Goal: Task Accomplishment & Management: Use online tool/utility

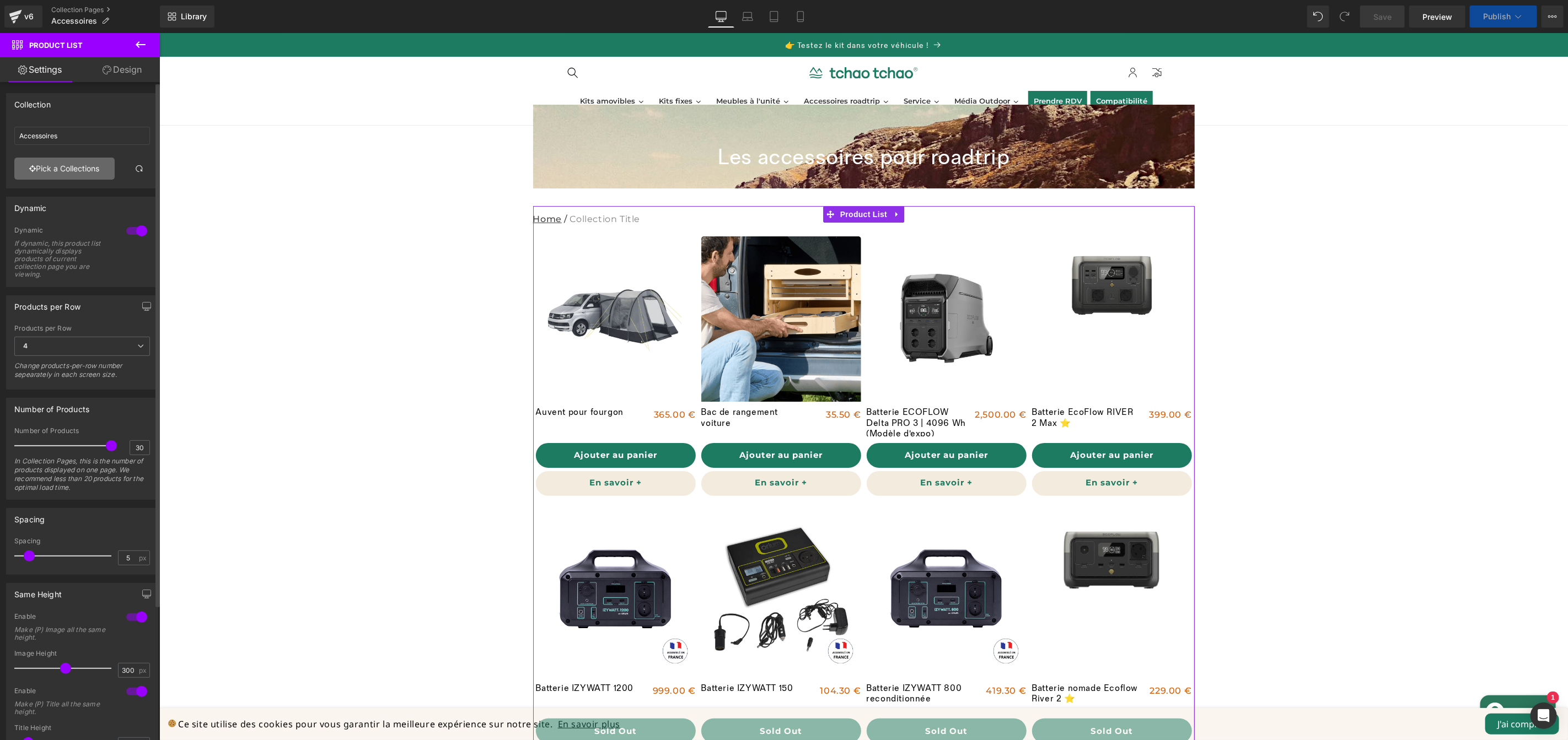
click at [88, 177] on link "Pick a Collections" at bounding box center [64, 168] width 101 height 22
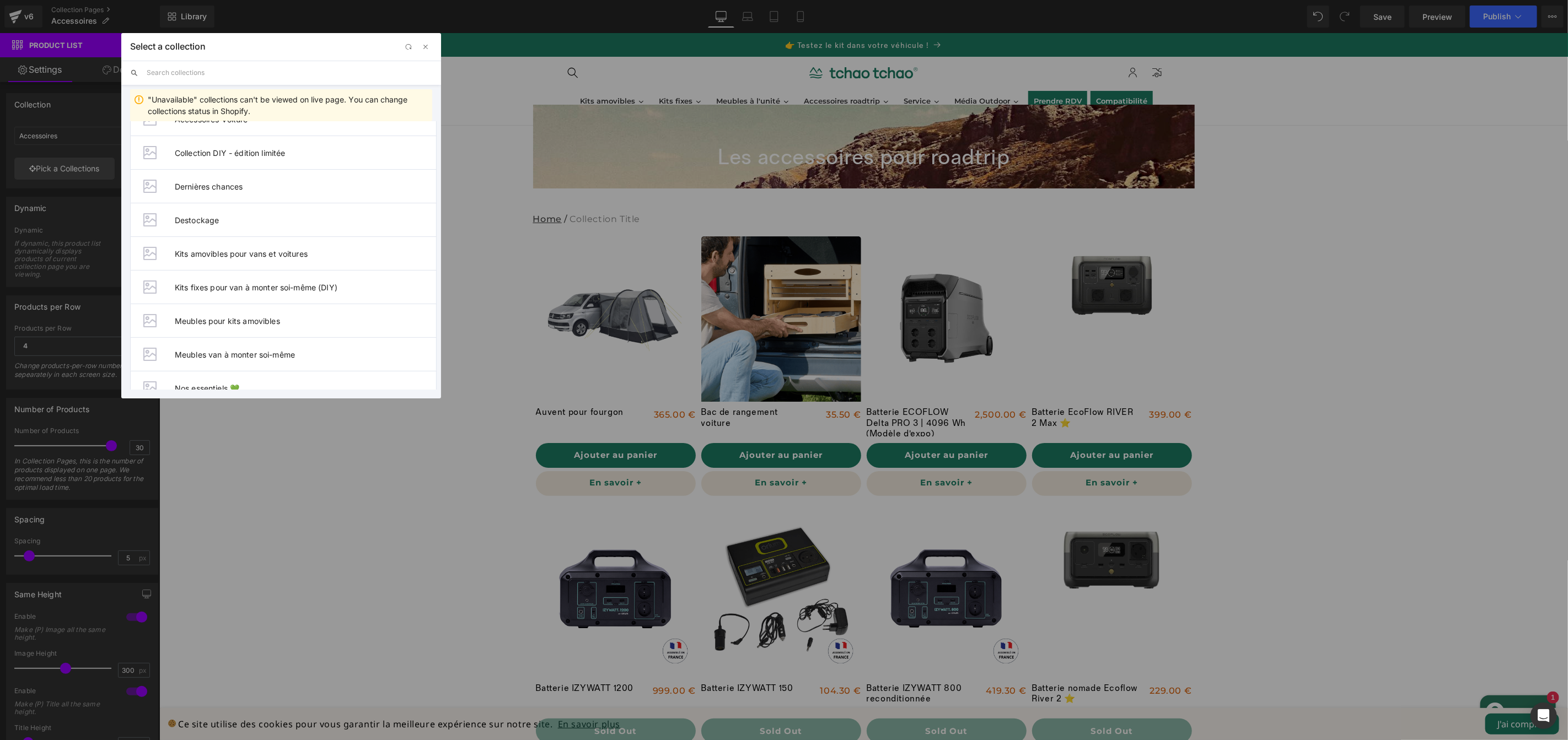
scroll to position [190, 0]
click at [228, 355] on span "Nos essentiels 💚" at bounding box center [306, 356] width 261 height 9
type input "Nos essentiels 💚"
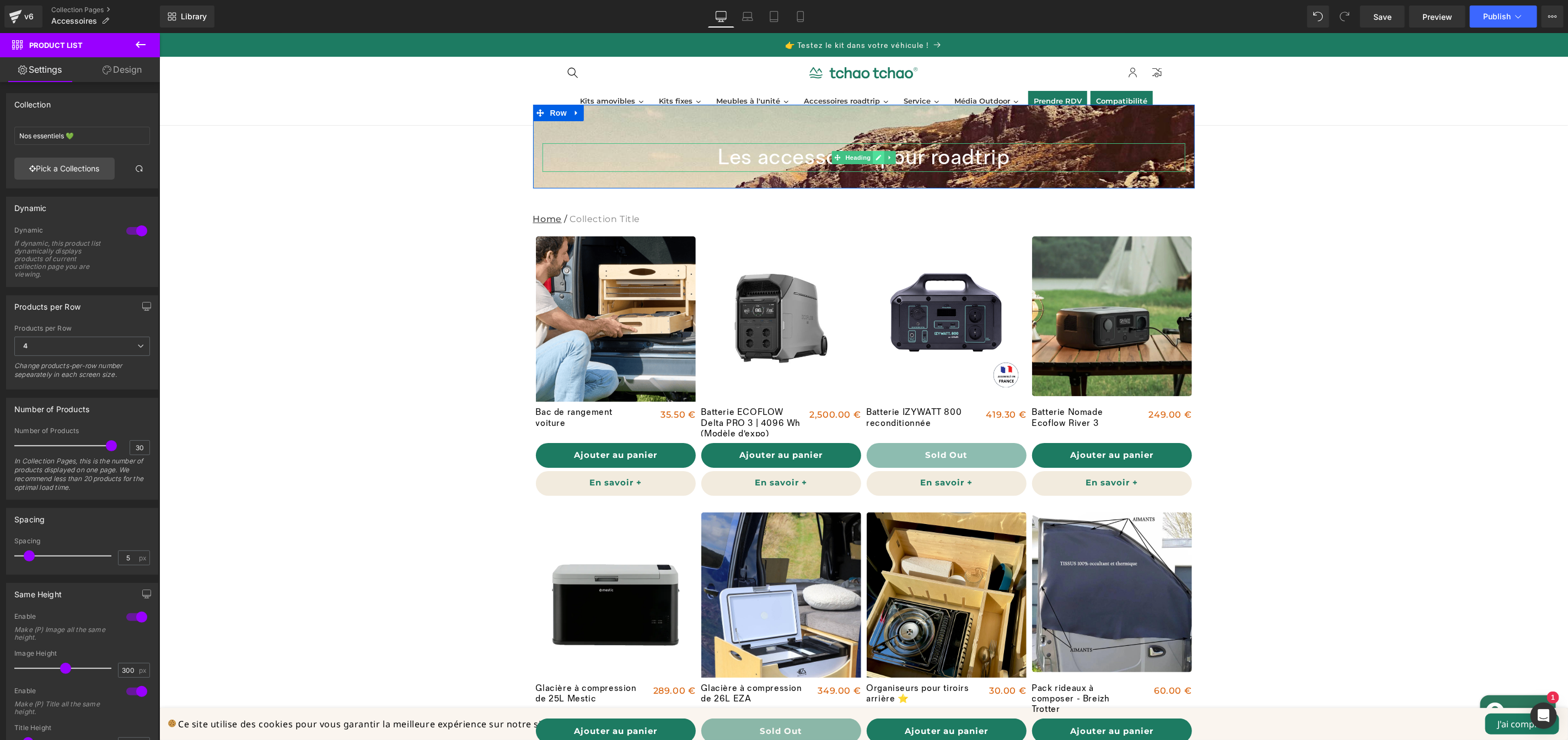
click at [875, 159] on icon at bounding box center [878, 157] width 6 height 7
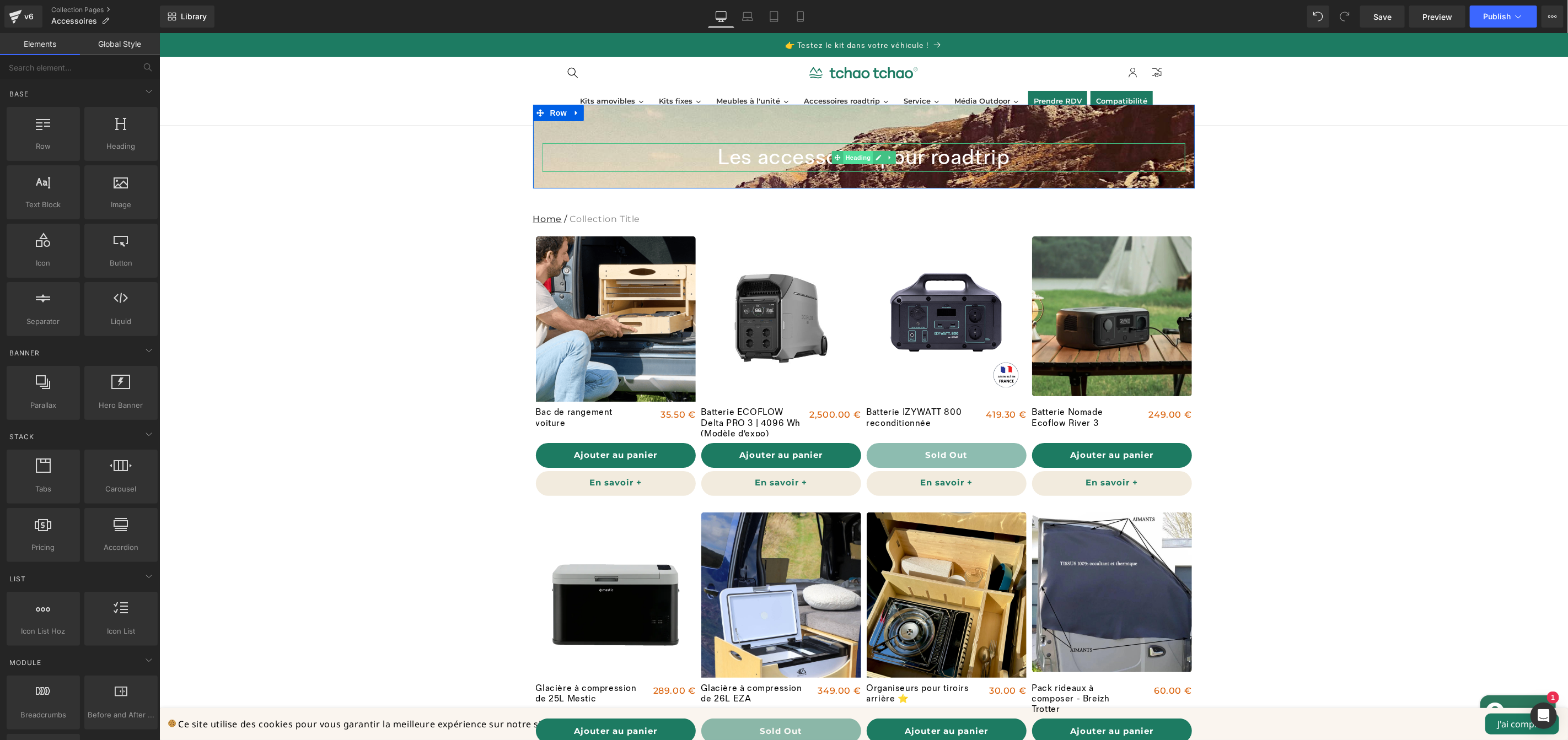
click at [848, 159] on div "Les accessoires pour roadtrip Heading" at bounding box center [863, 157] width 643 height 28
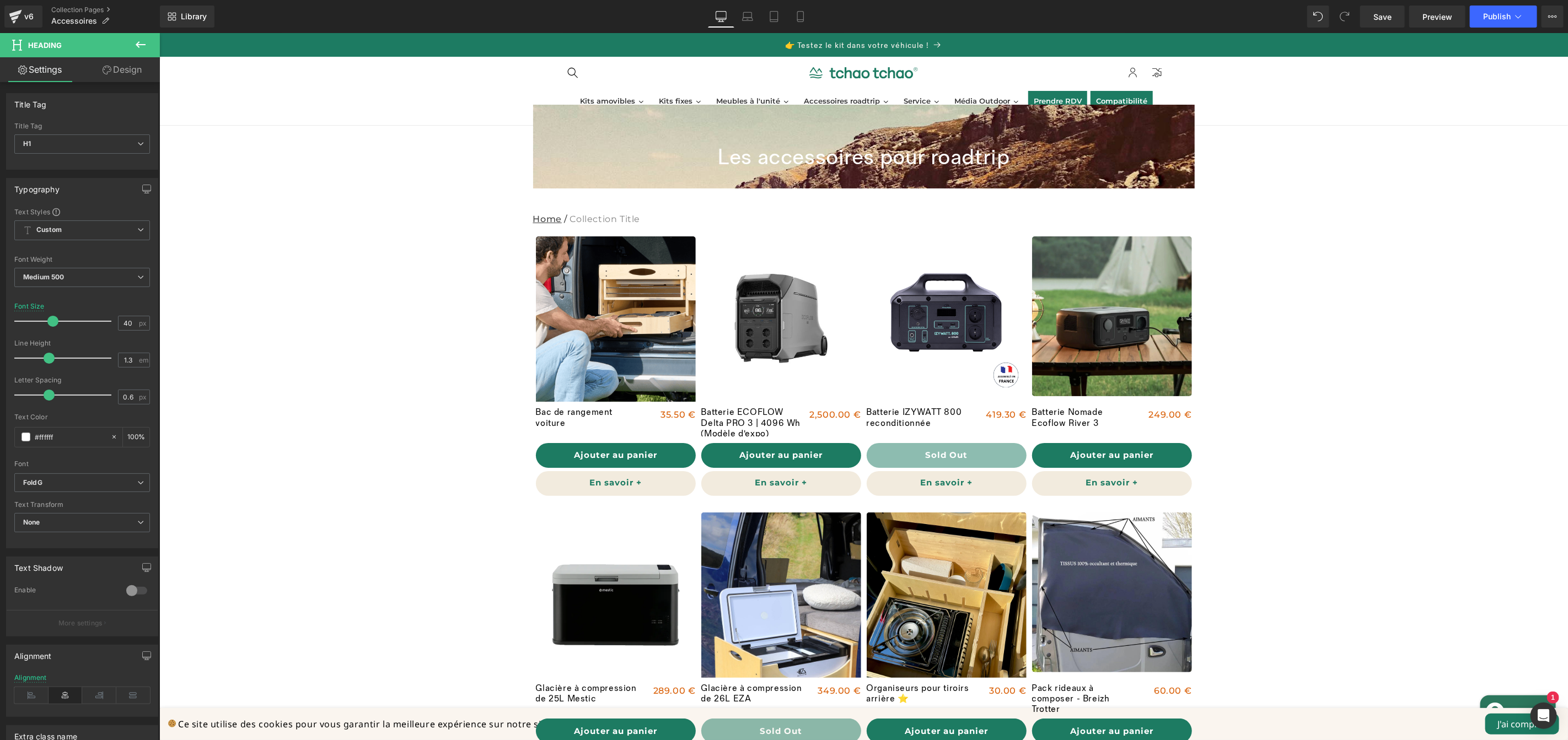
click at [143, 44] on icon at bounding box center [140, 44] width 10 height 7
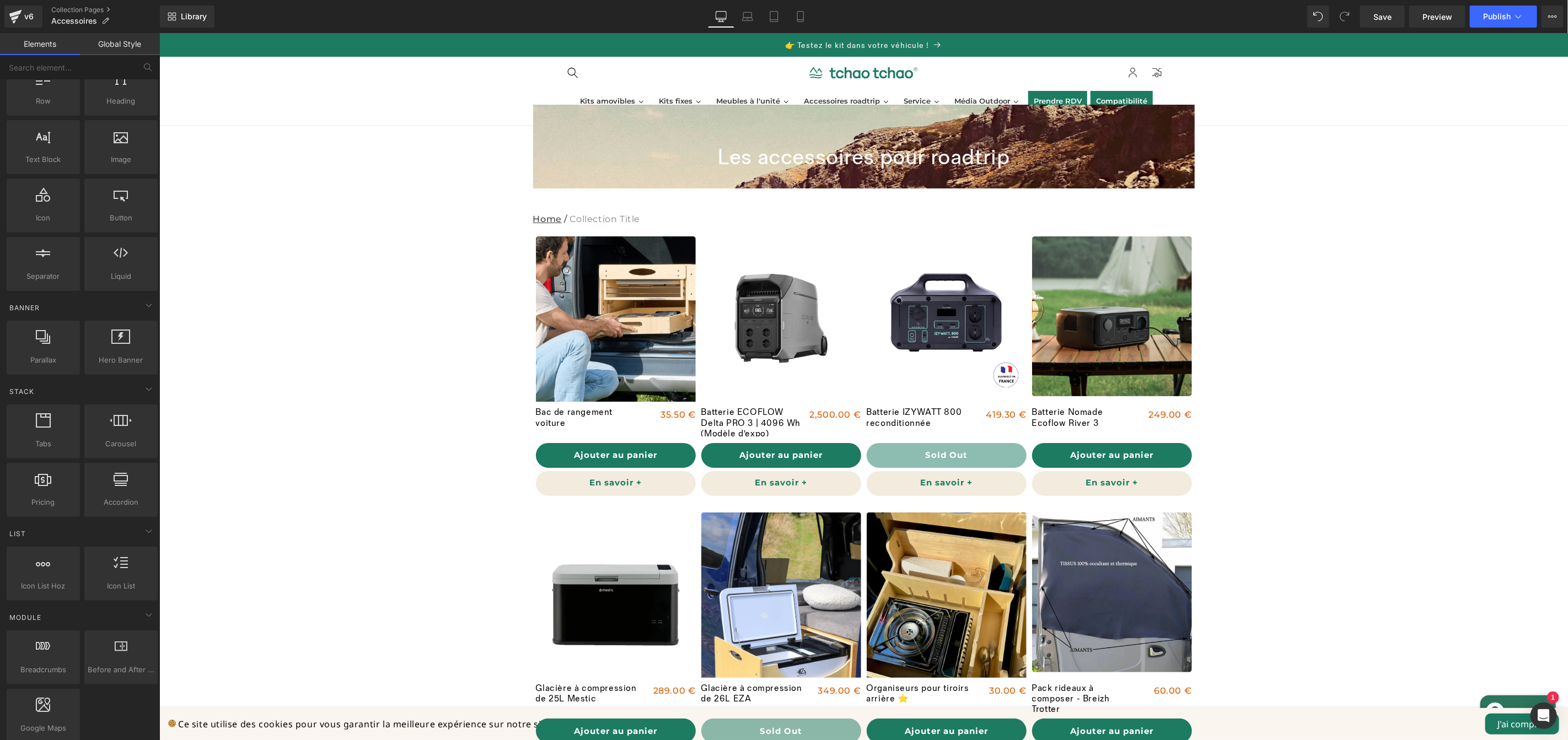
scroll to position [0, 0]
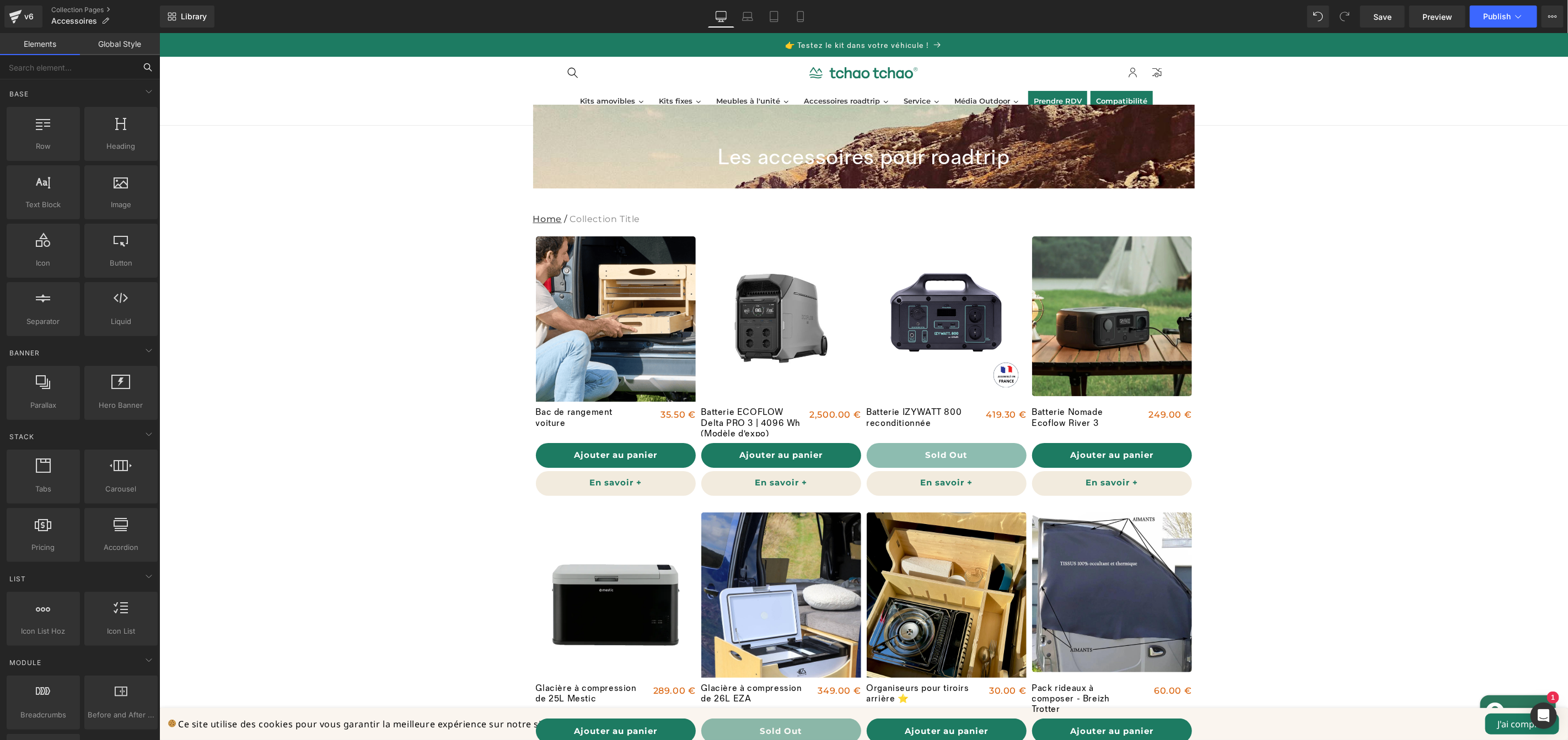
click at [41, 68] on input "text" at bounding box center [68, 68] width 135 height 24
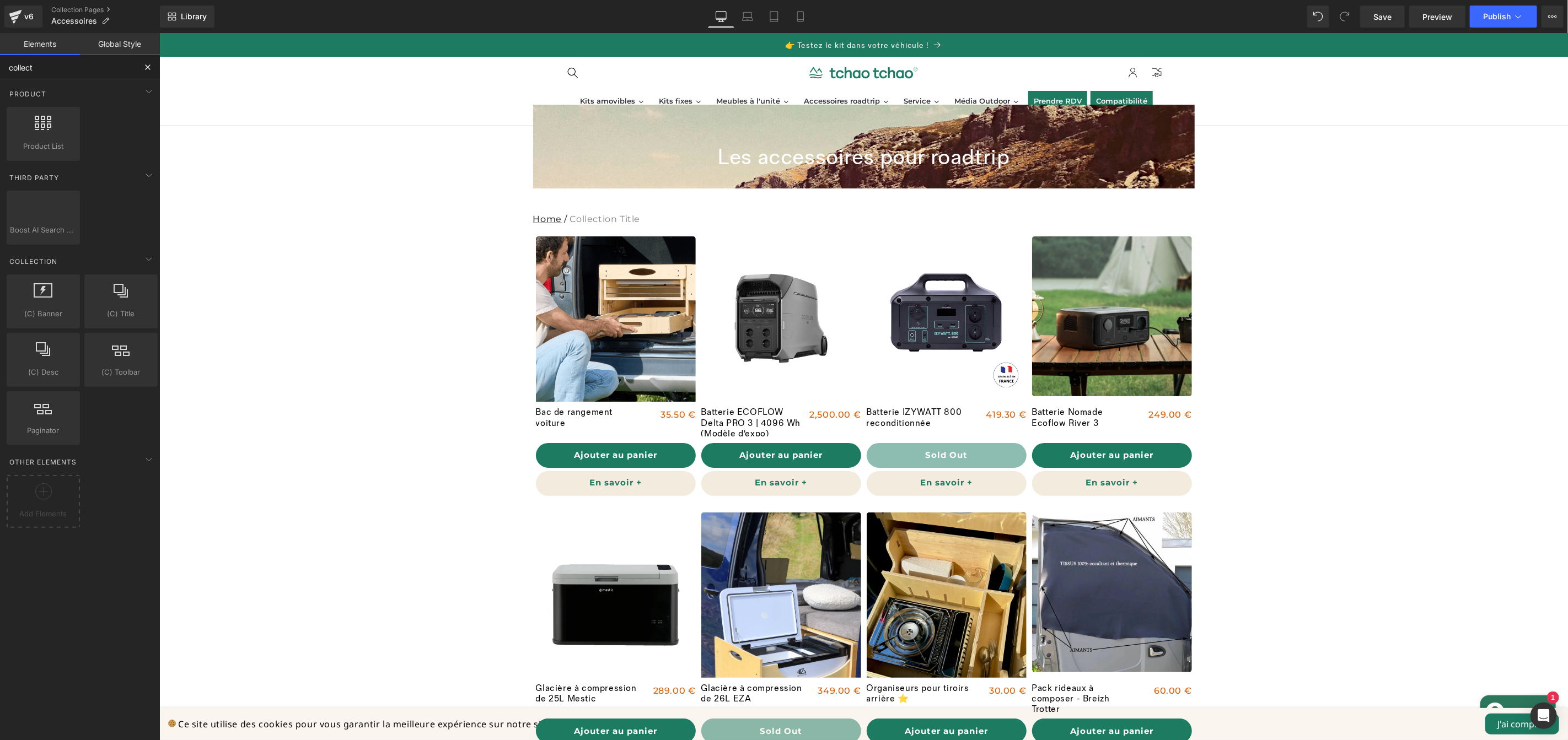
type input "collecti"
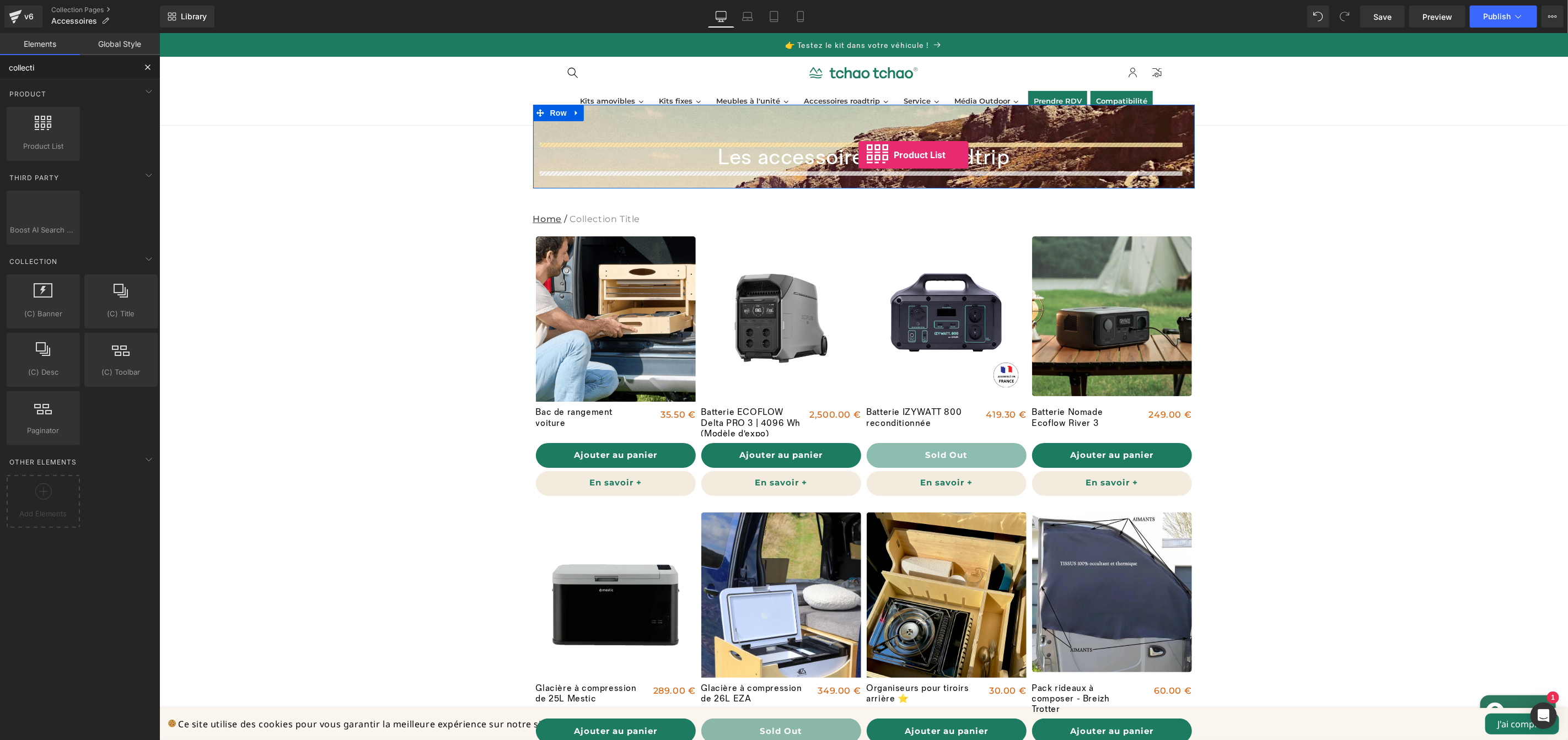
drag, startPoint x: 215, startPoint y: 165, endPoint x: 857, endPoint y: 154, distance: 642.1
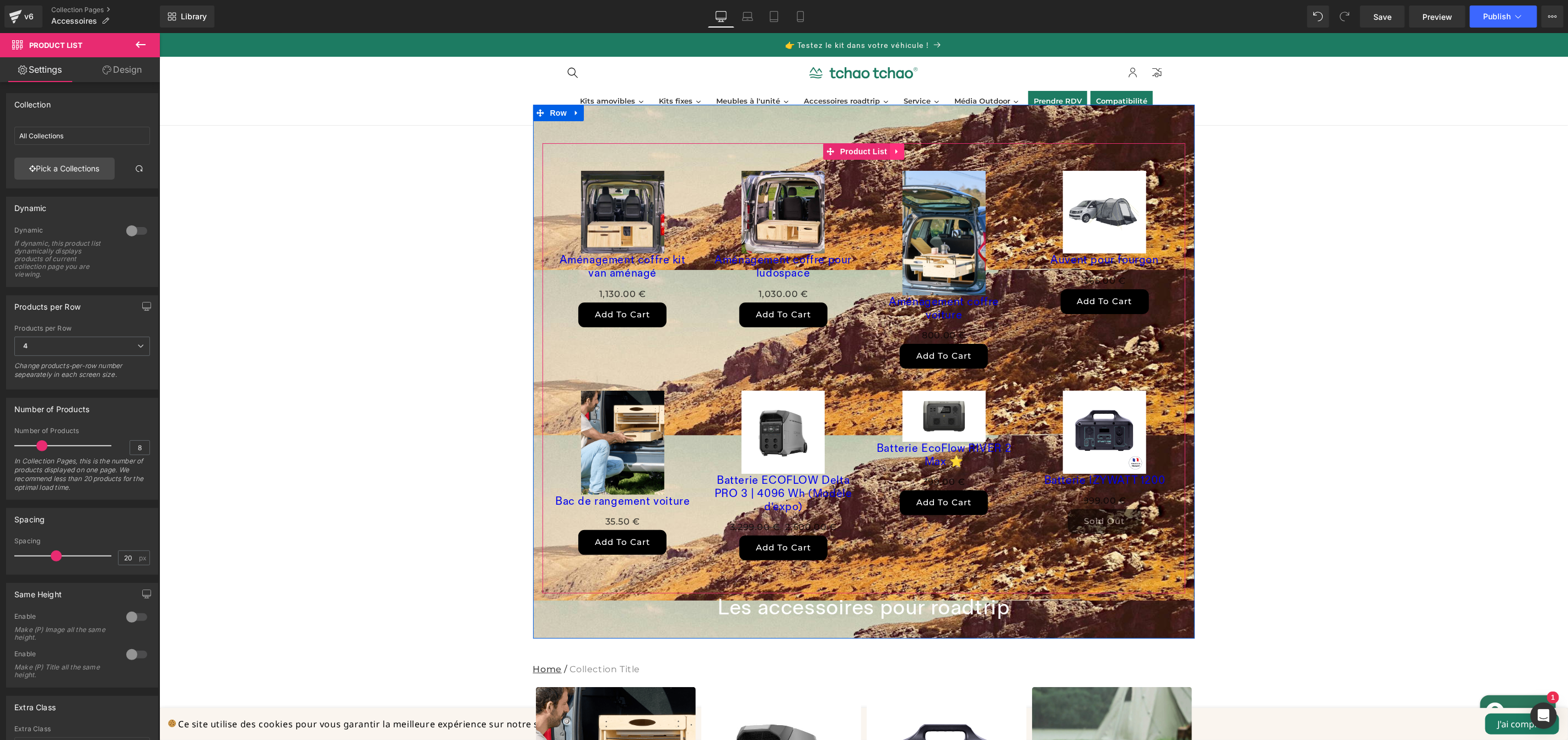
click at [895, 151] on icon at bounding box center [896, 150] width 8 height 8
click at [904, 154] on link at bounding box center [902, 151] width 14 height 17
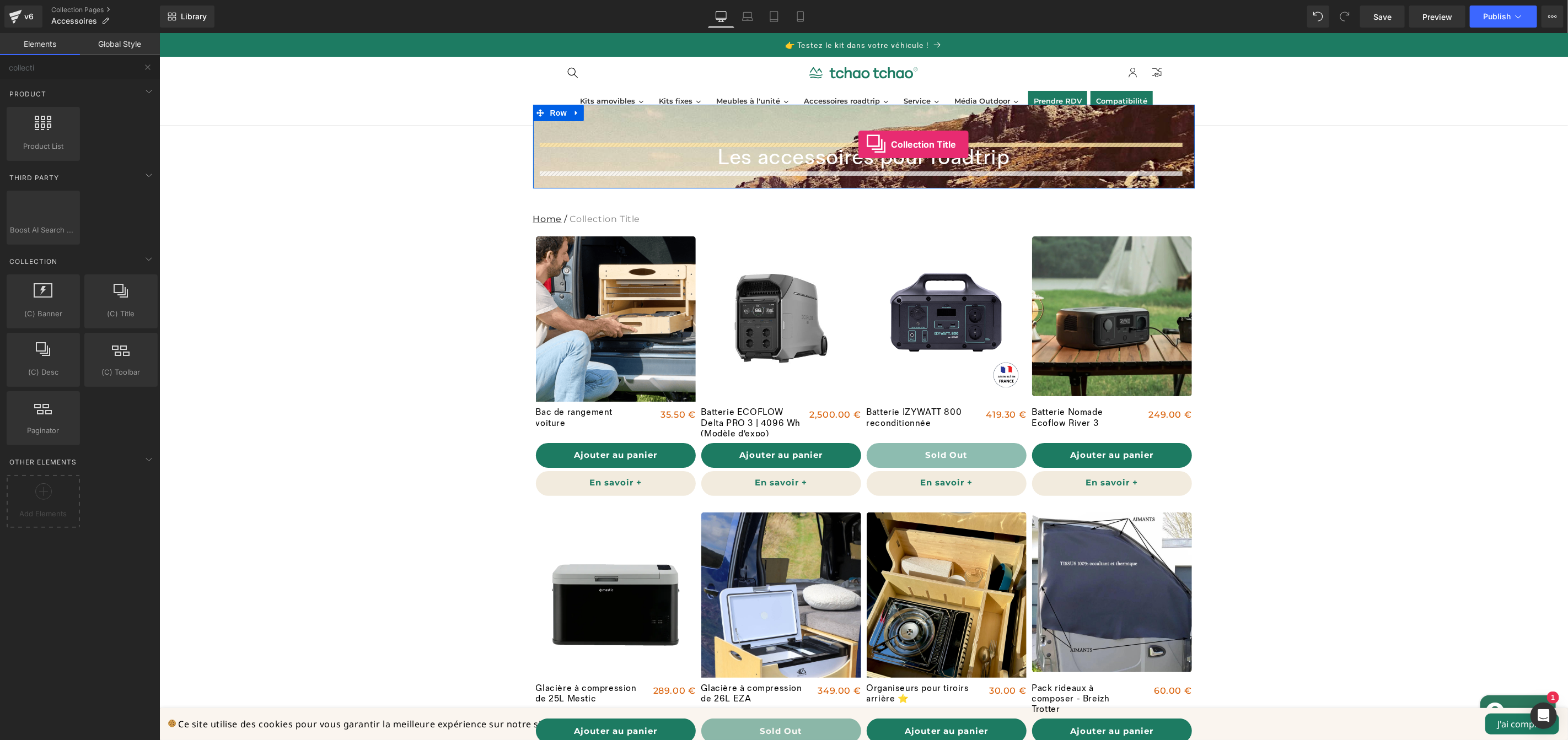
drag, startPoint x: 285, startPoint y: 347, endPoint x: 857, endPoint y: 144, distance: 607.0
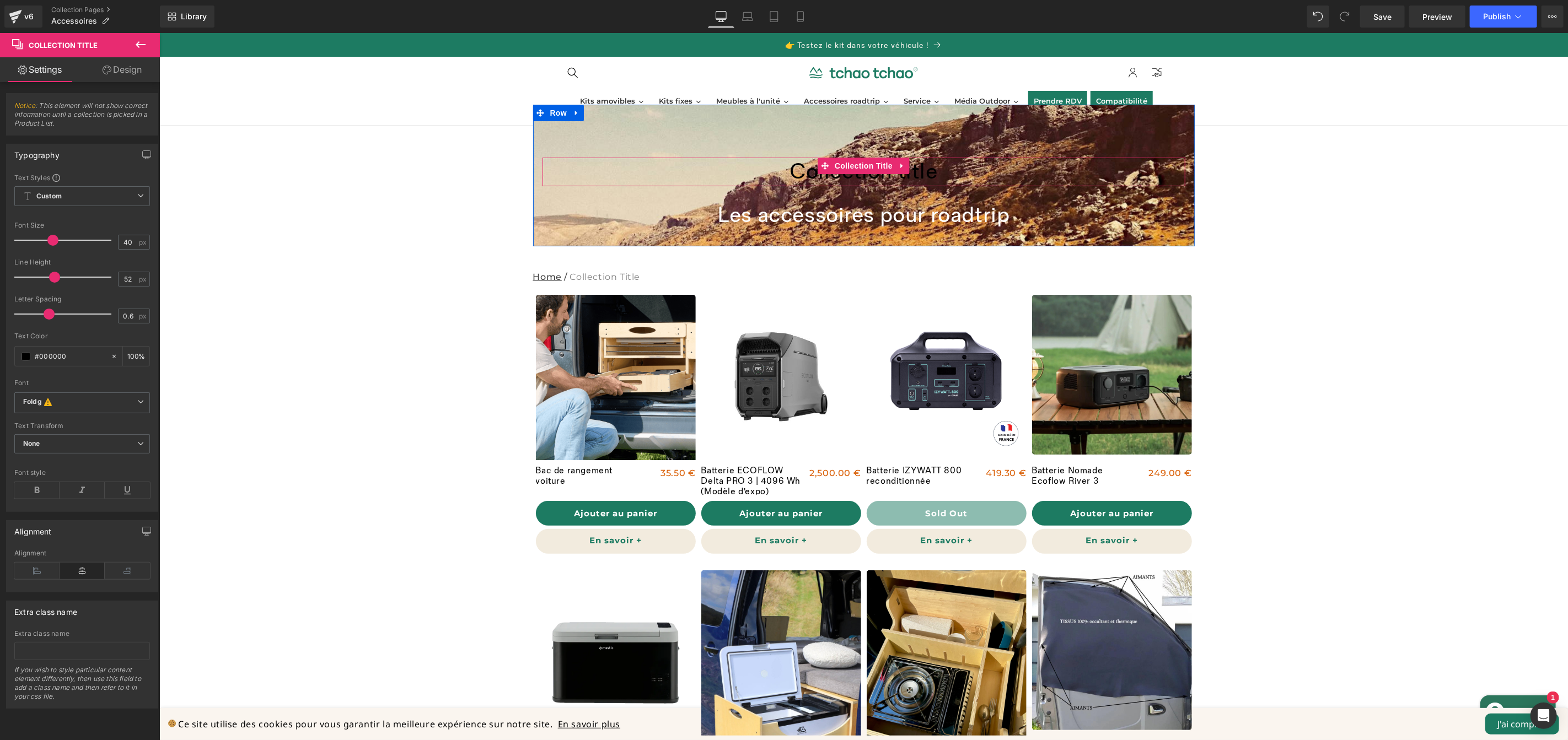
click at [978, 177] on h1 "Collection title" at bounding box center [863, 171] width 643 height 28
click at [26, 358] on span at bounding box center [25, 356] width 8 height 8
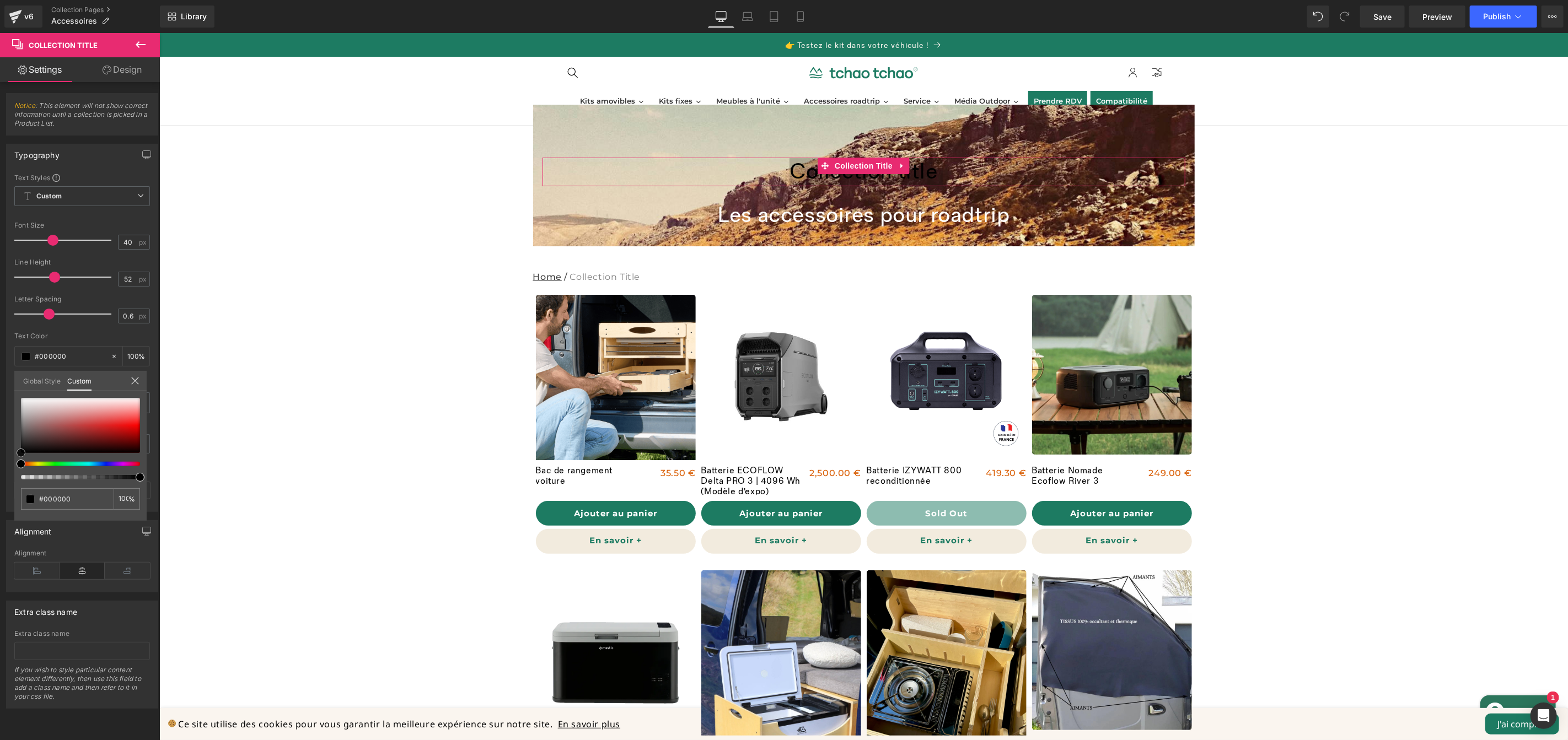
type input "#a06d6d"
type input "#a07777"
type input "#ab9595"
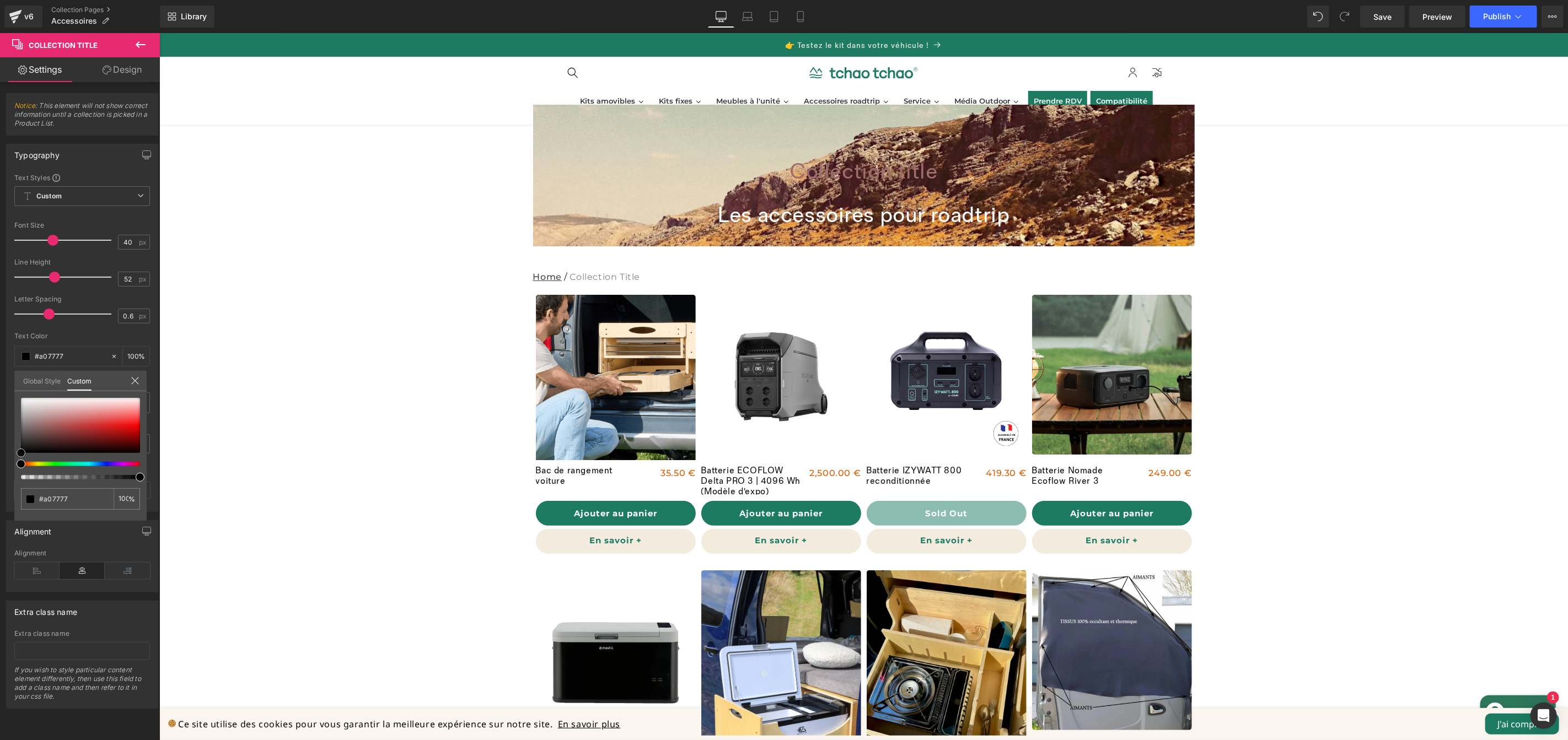
type input "#ab9595"
type input "#cbc7c7"
type input "#f4f4f4"
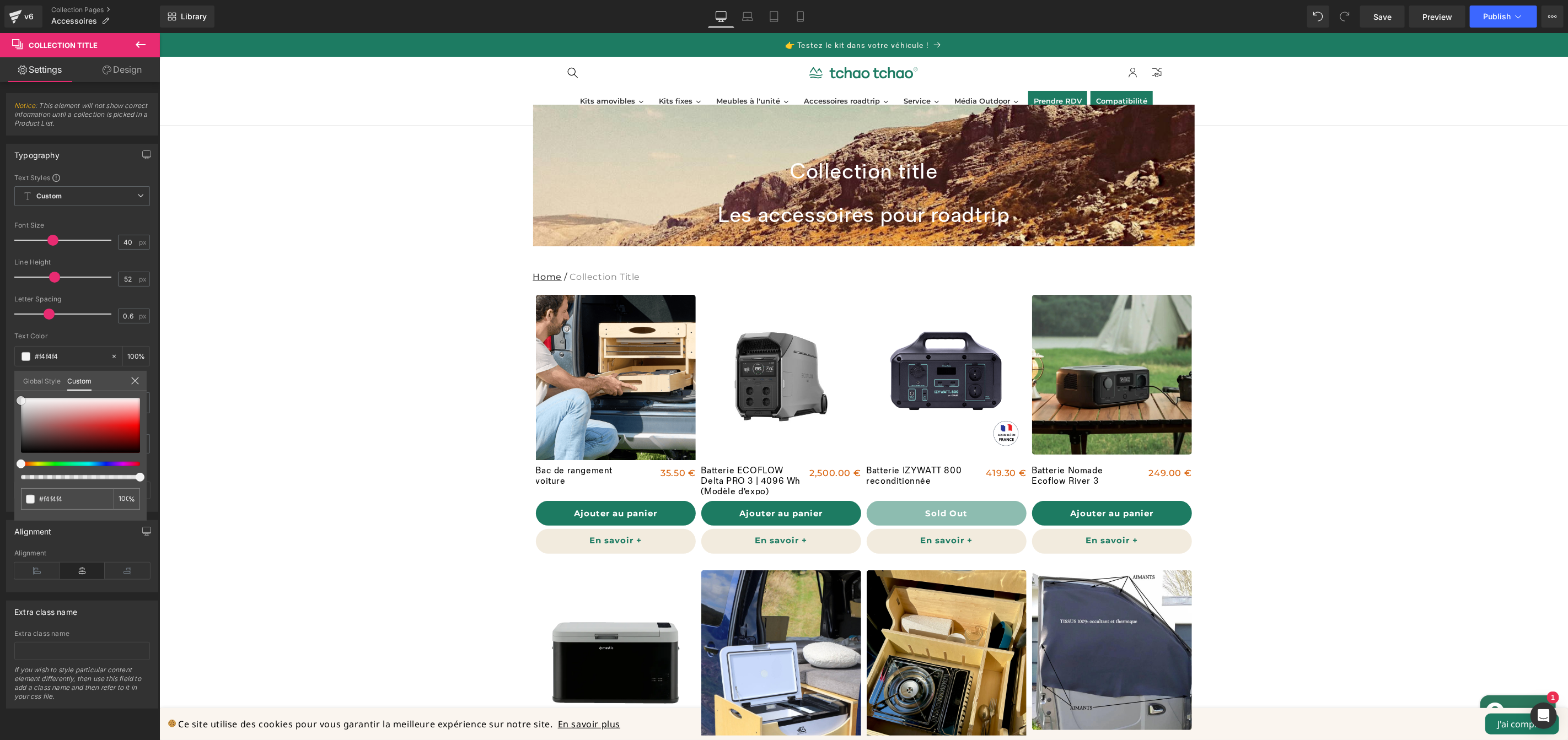
type input "#ffffff"
drag, startPoint x: 46, startPoint y: 424, endPoint x: 8, endPoint y: 386, distance: 53.7
click at [8, 386] on div "Typography Text Styles Custom Custom Setup Global Style Custom Setup Global Sty…" at bounding box center [82, 323] width 165 height 376
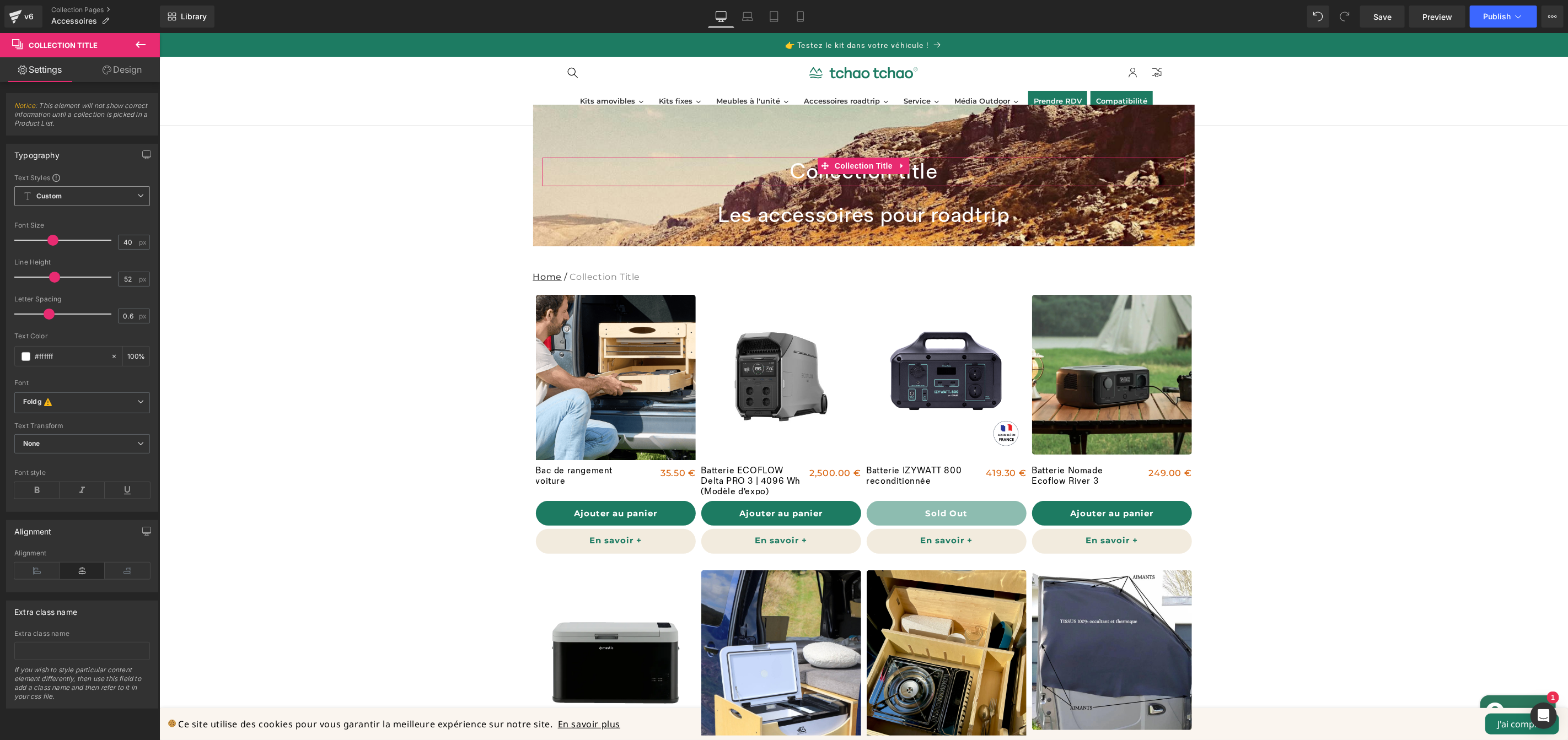
click at [91, 198] on span "Custom Setup Global Style" at bounding box center [82, 196] width 135 height 20
click at [98, 197] on span "Custom Setup Global Style" at bounding box center [80, 196] width 132 height 20
click at [902, 167] on link at bounding box center [902, 165] width 14 height 17
click at [735, 177] on h1 "Collection title" at bounding box center [863, 171] width 643 height 28
click at [127, 72] on link "Design" at bounding box center [121, 70] width 80 height 24
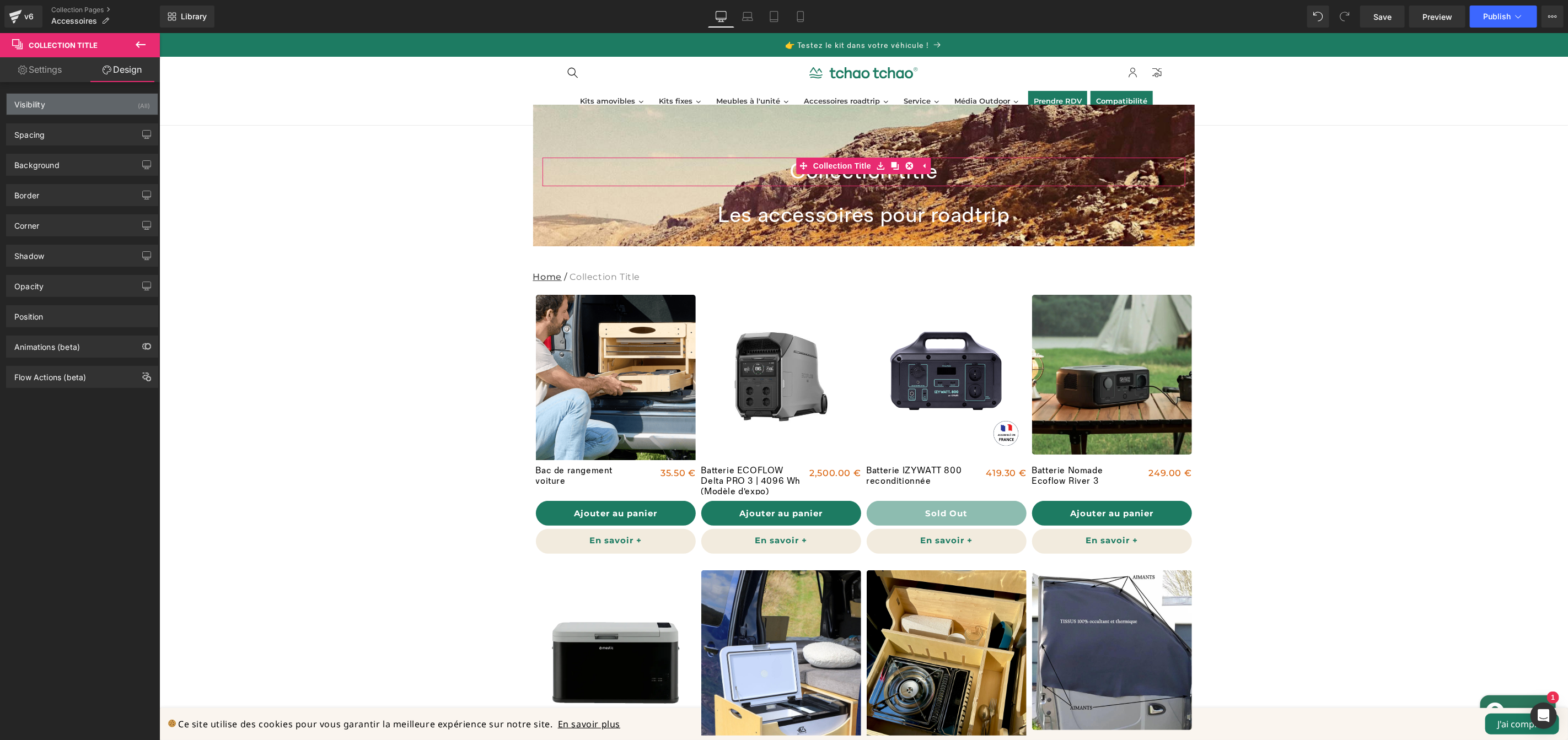
click at [78, 103] on div "Visibility (All)" at bounding box center [82, 104] width 151 height 21
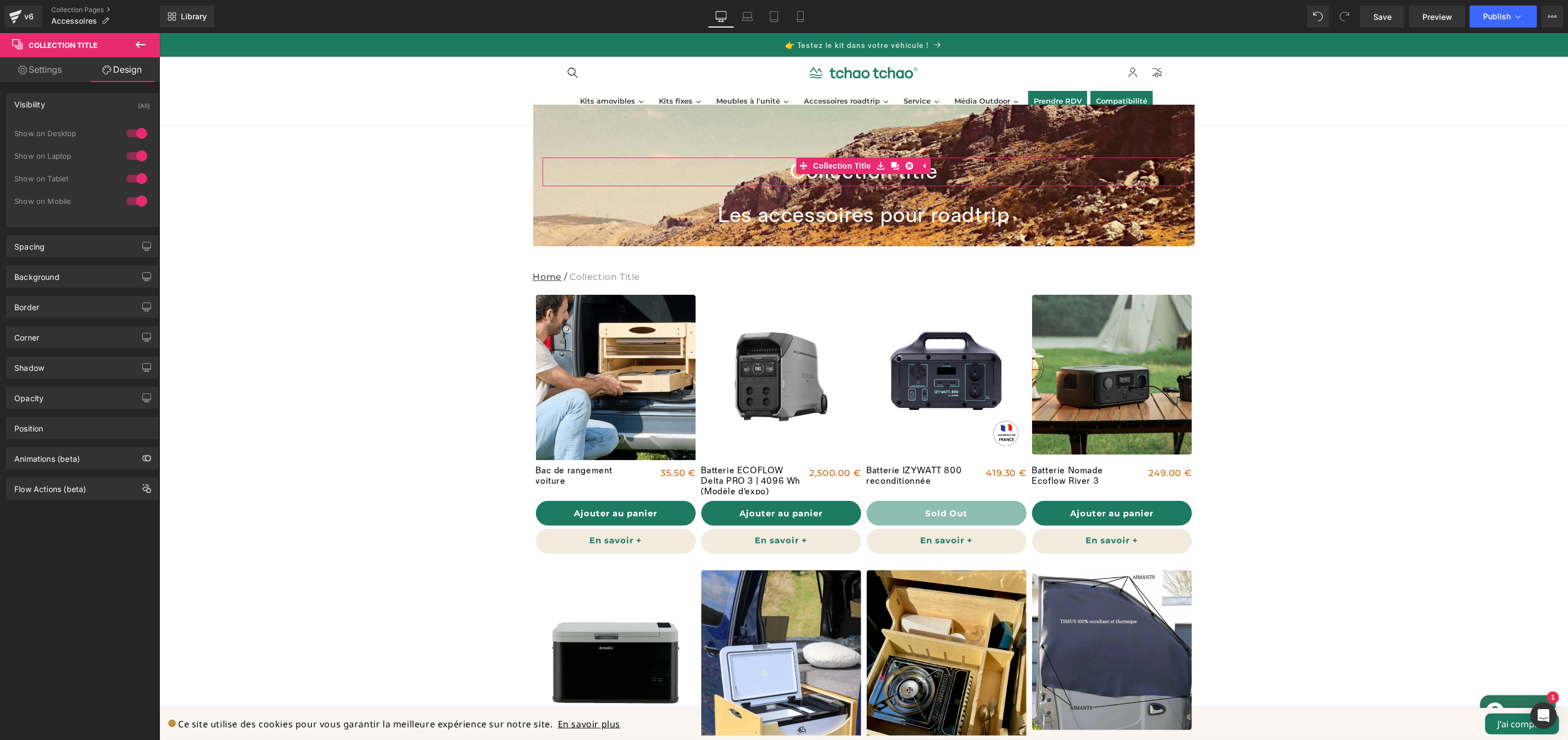
click at [78, 103] on div "Visibility (All)" at bounding box center [82, 104] width 151 height 21
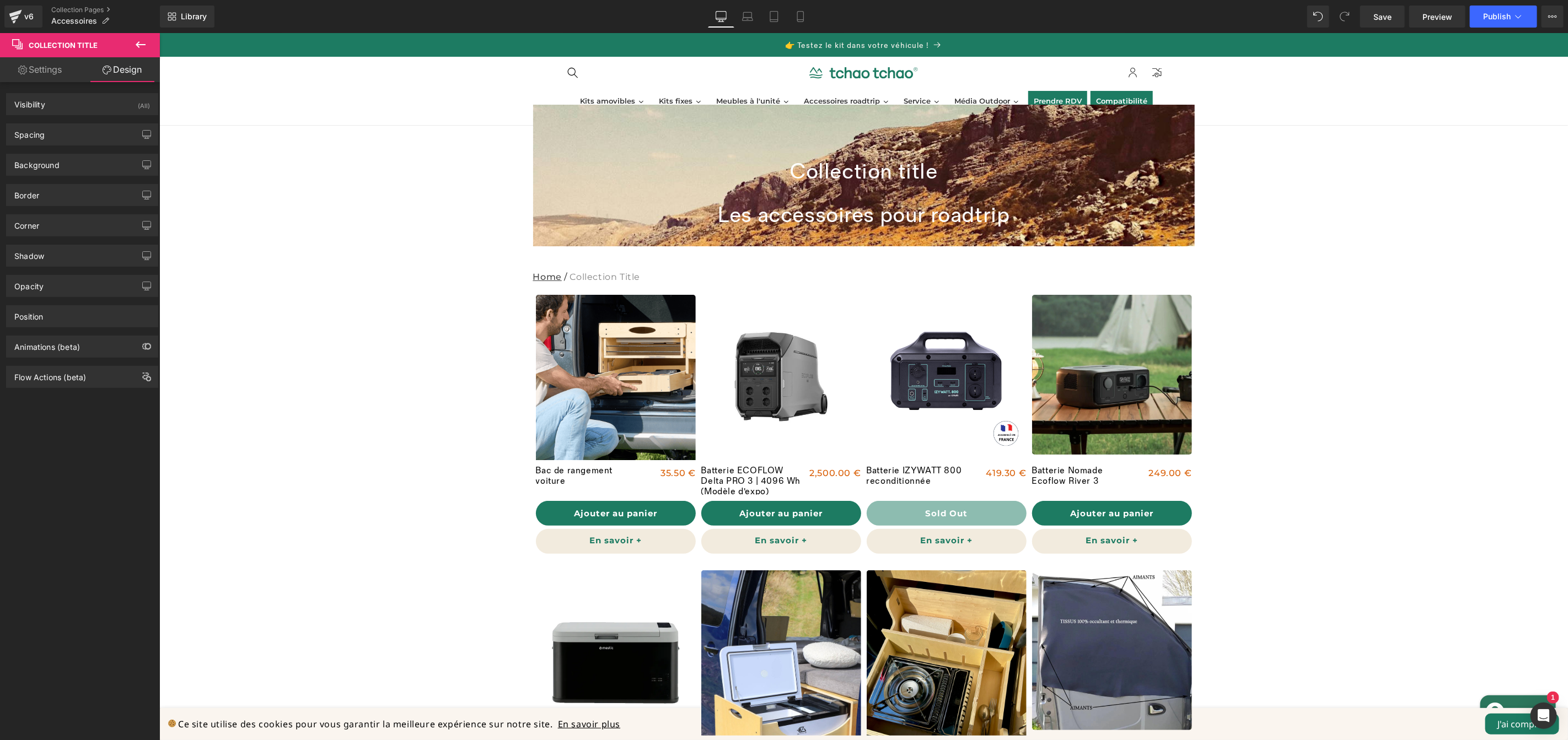
click at [149, 47] on button at bounding box center [140, 45] width 39 height 24
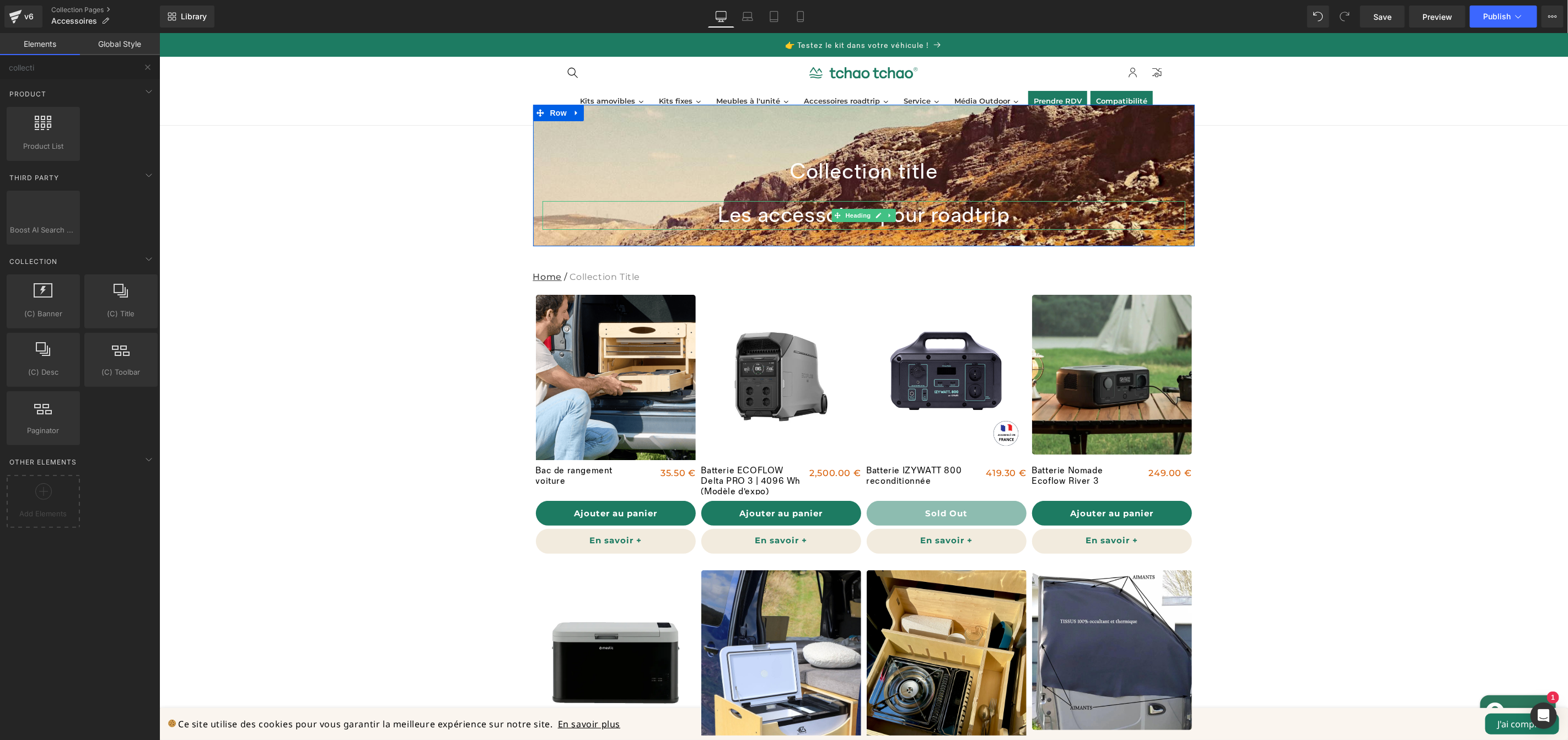
click at [986, 213] on h1 "Les accessoires pour roadtrip" at bounding box center [863, 214] width 643 height 28
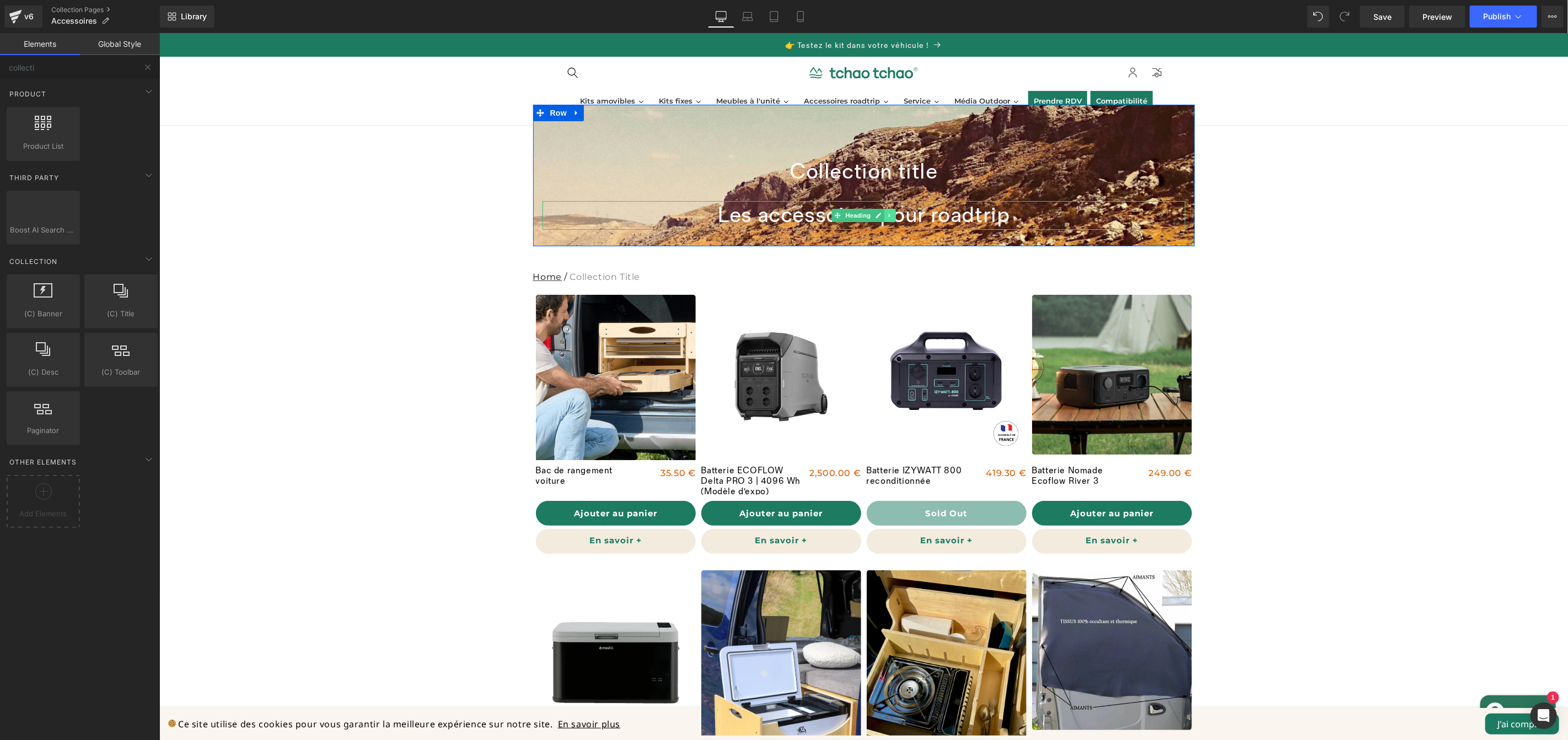
click at [886, 216] on icon at bounding box center [889, 214] width 6 height 7
click at [892, 216] on icon at bounding box center [895, 214] width 6 height 7
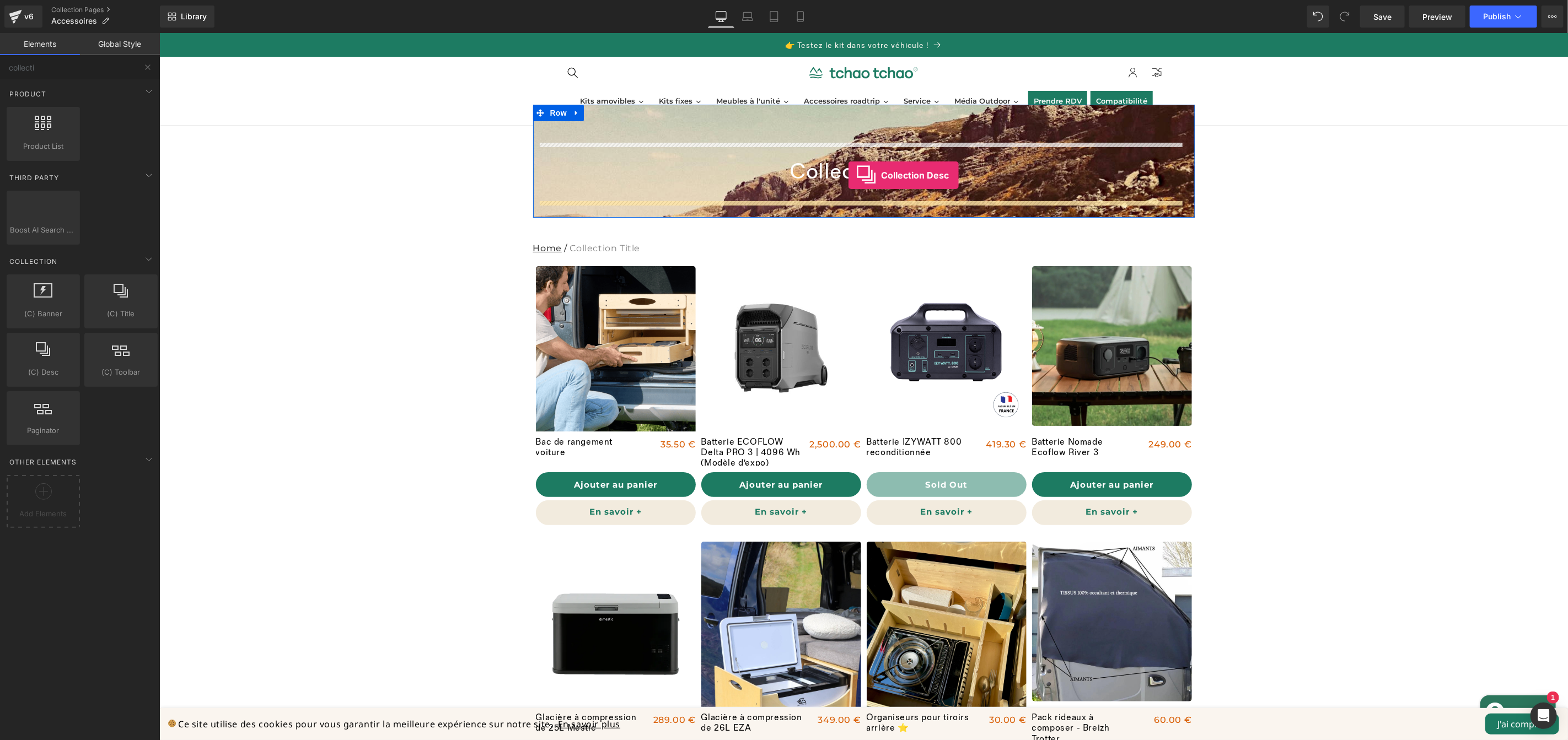
drag, startPoint x: 207, startPoint y: 401, endPoint x: 848, endPoint y: 175, distance: 679.7
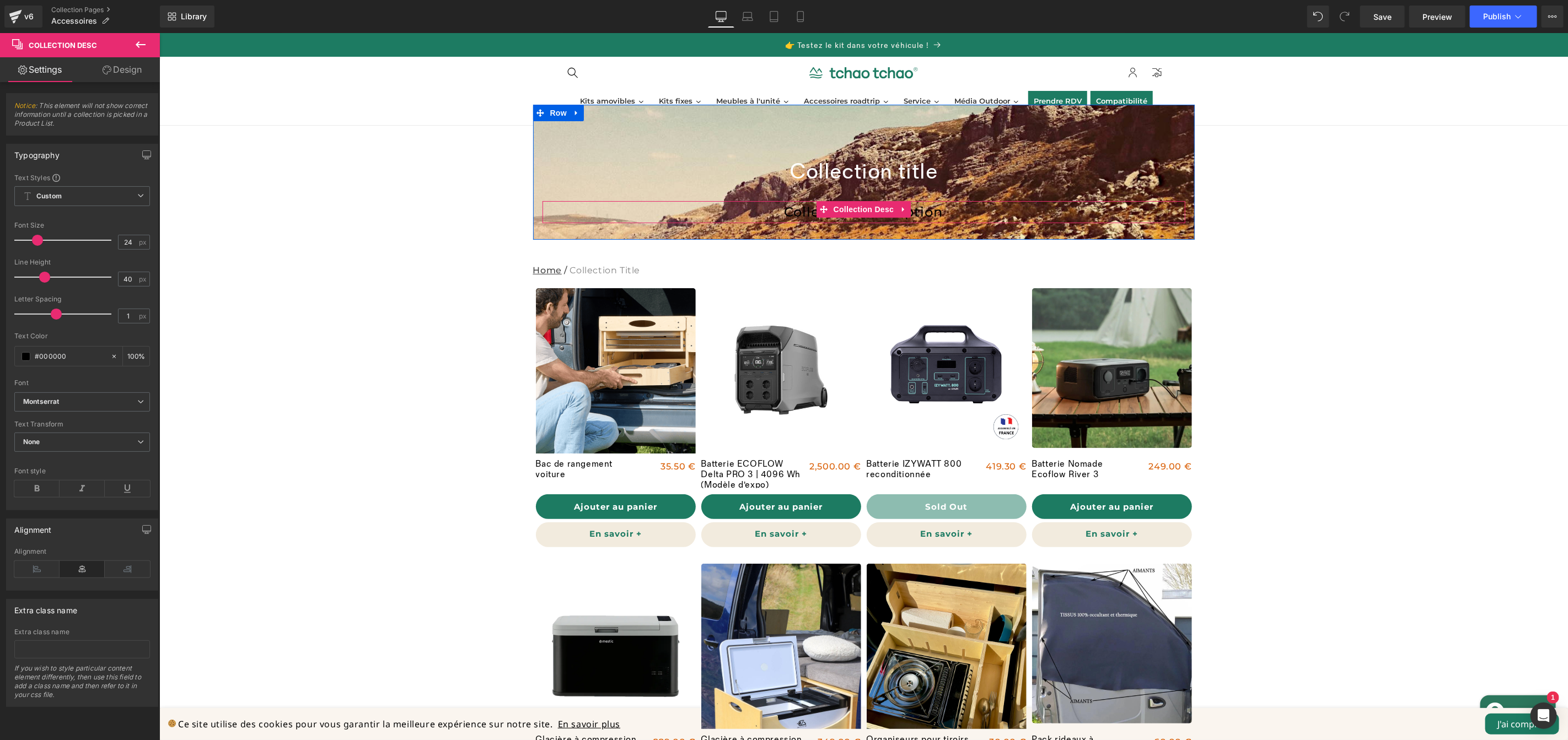
click at [975, 213] on div "Collection description" at bounding box center [863, 211] width 643 height 22
click at [975, 213] on div "Collection description" at bounding box center [863, 211] width 643 height 22
click at [957, 213] on div "Collection description" at bounding box center [863, 211] width 643 height 22
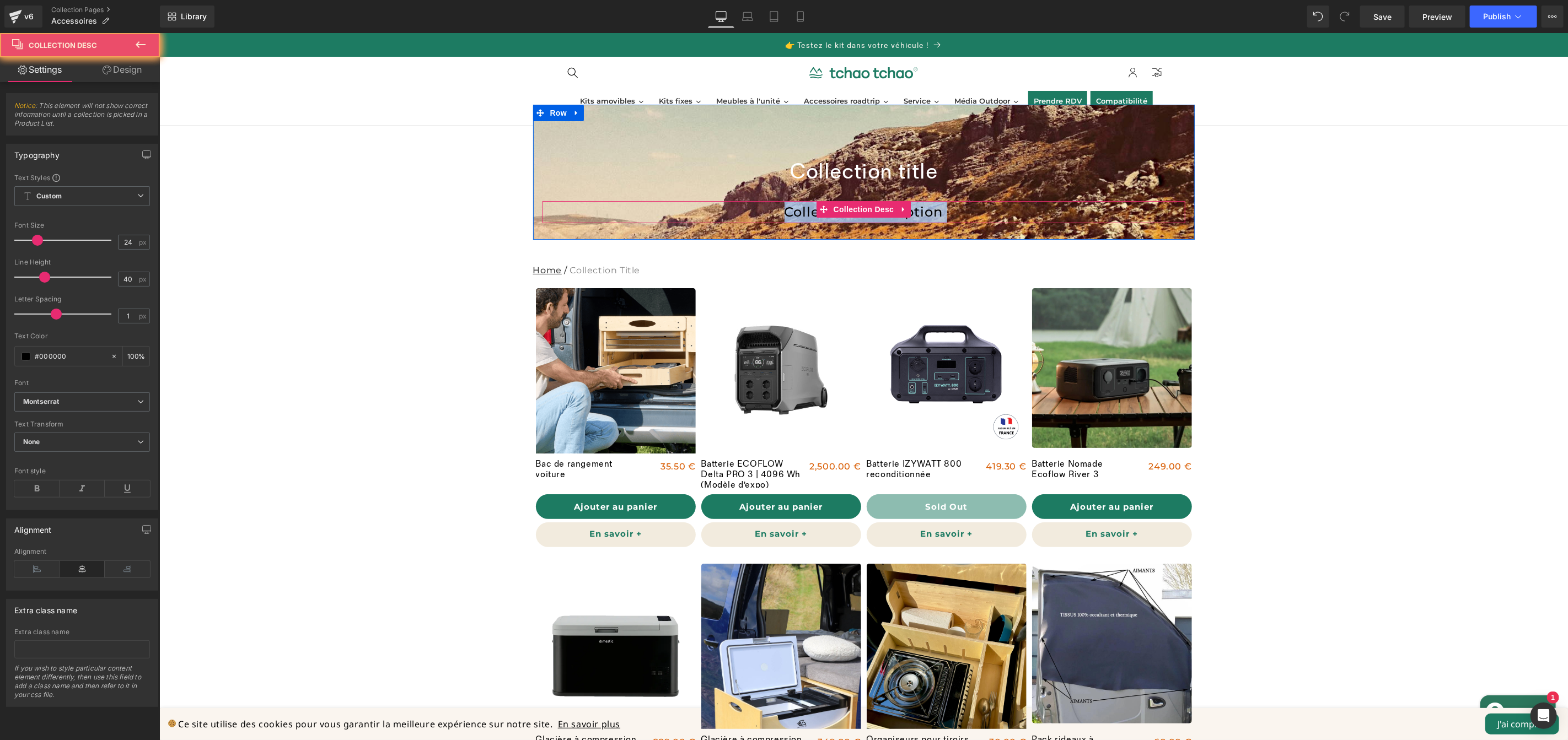
click at [957, 213] on div "Collection description" at bounding box center [863, 211] width 643 height 22
click at [24, 355] on span at bounding box center [25, 356] width 8 height 8
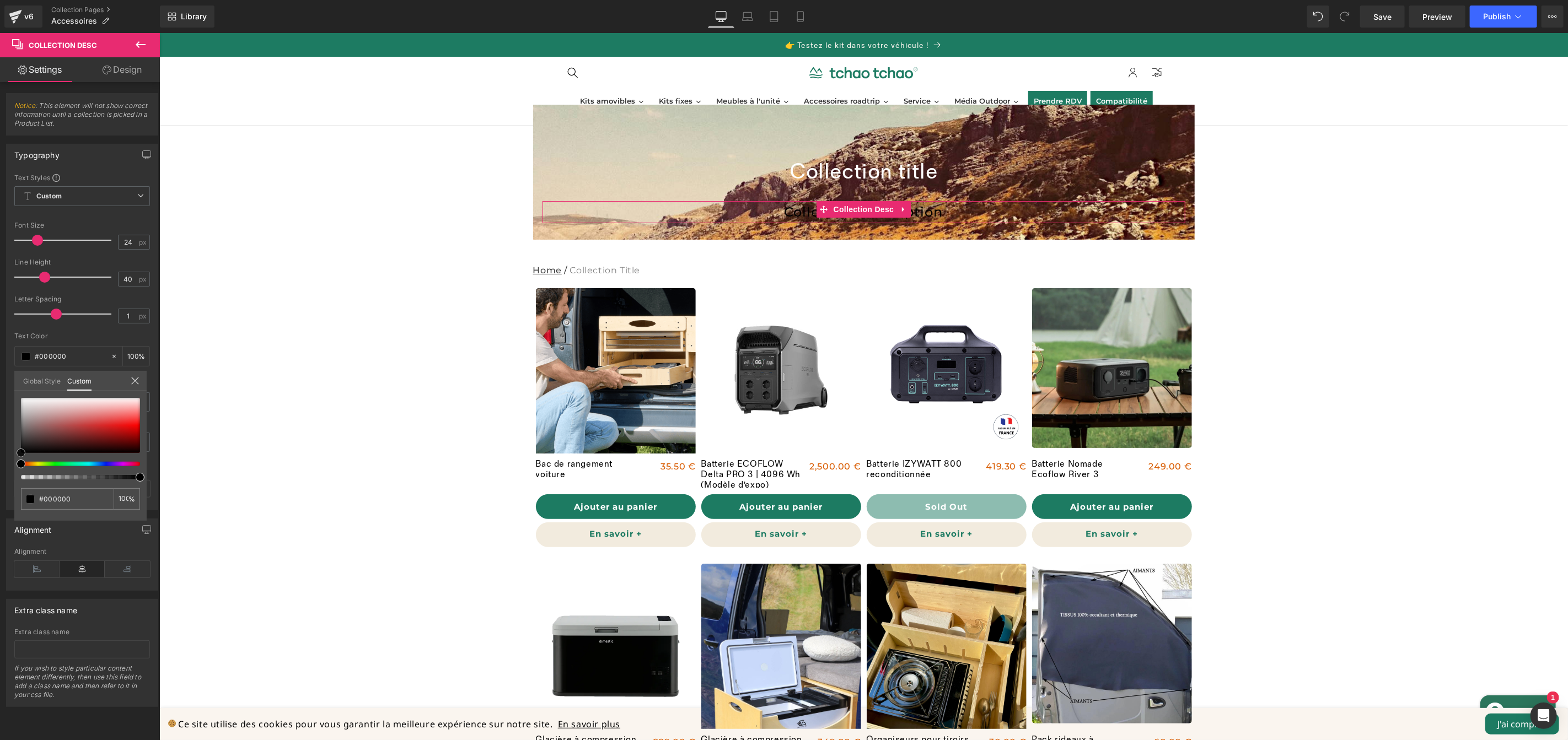
type input "#ca9f9f"
type input "#f0e9e9"
type input "#ffffff"
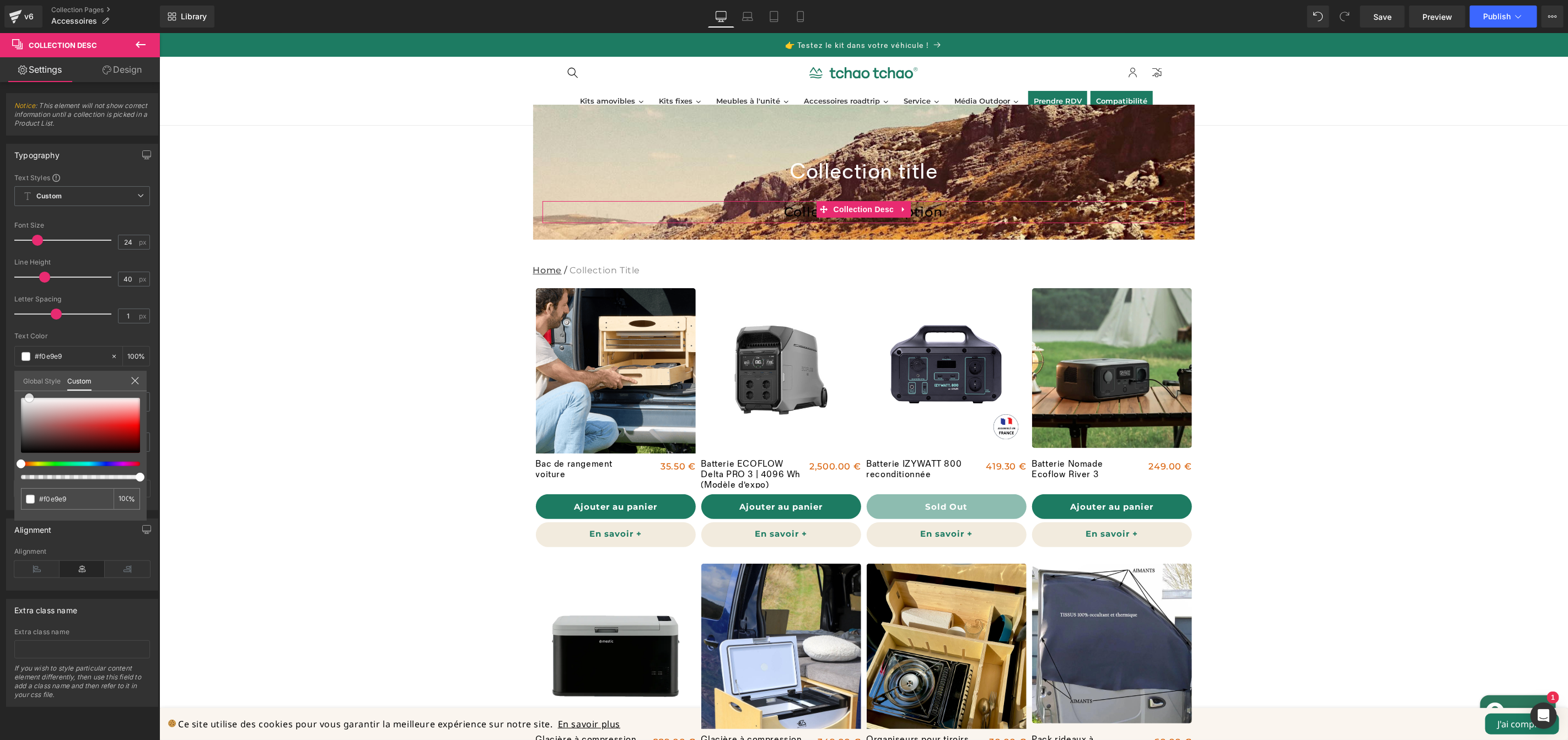
type input "#ffffff"
drag, startPoint x: 29, startPoint y: 398, endPoint x: 24, endPoint y: 395, distance: 5.8
click at [24, 398] on div at bounding box center [80, 425] width 119 height 55
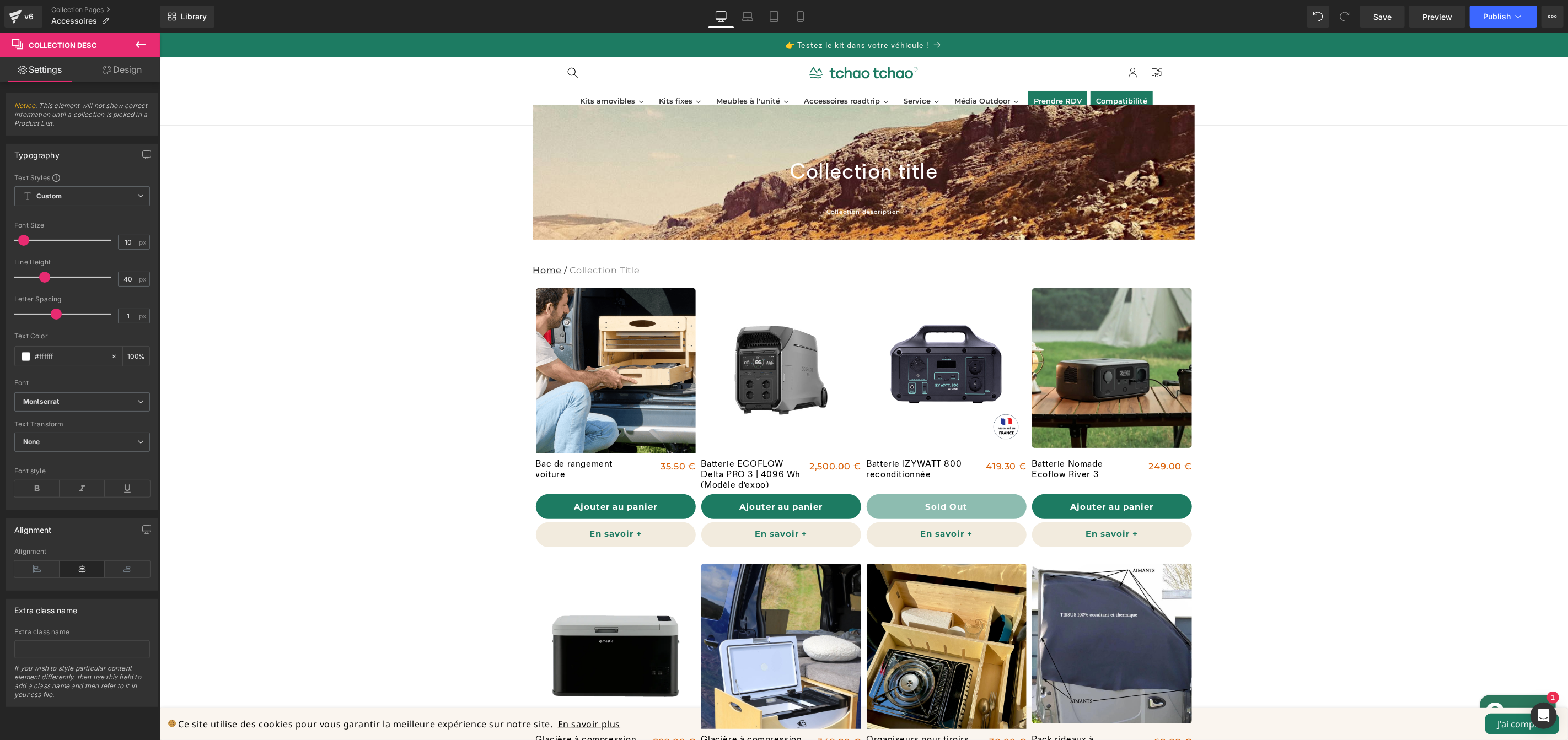
click at [26, 246] on div at bounding box center [65, 240] width 91 height 22
type input "11"
click at [846, 170] on div "Collection title Collection Title" at bounding box center [863, 171] width 643 height 28
click at [873, 213] on span "Collection Desc" at bounding box center [863, 209] width 66 height 17
click at [145, 44] on icon at bounding box center [140, 44] width 10 height 7
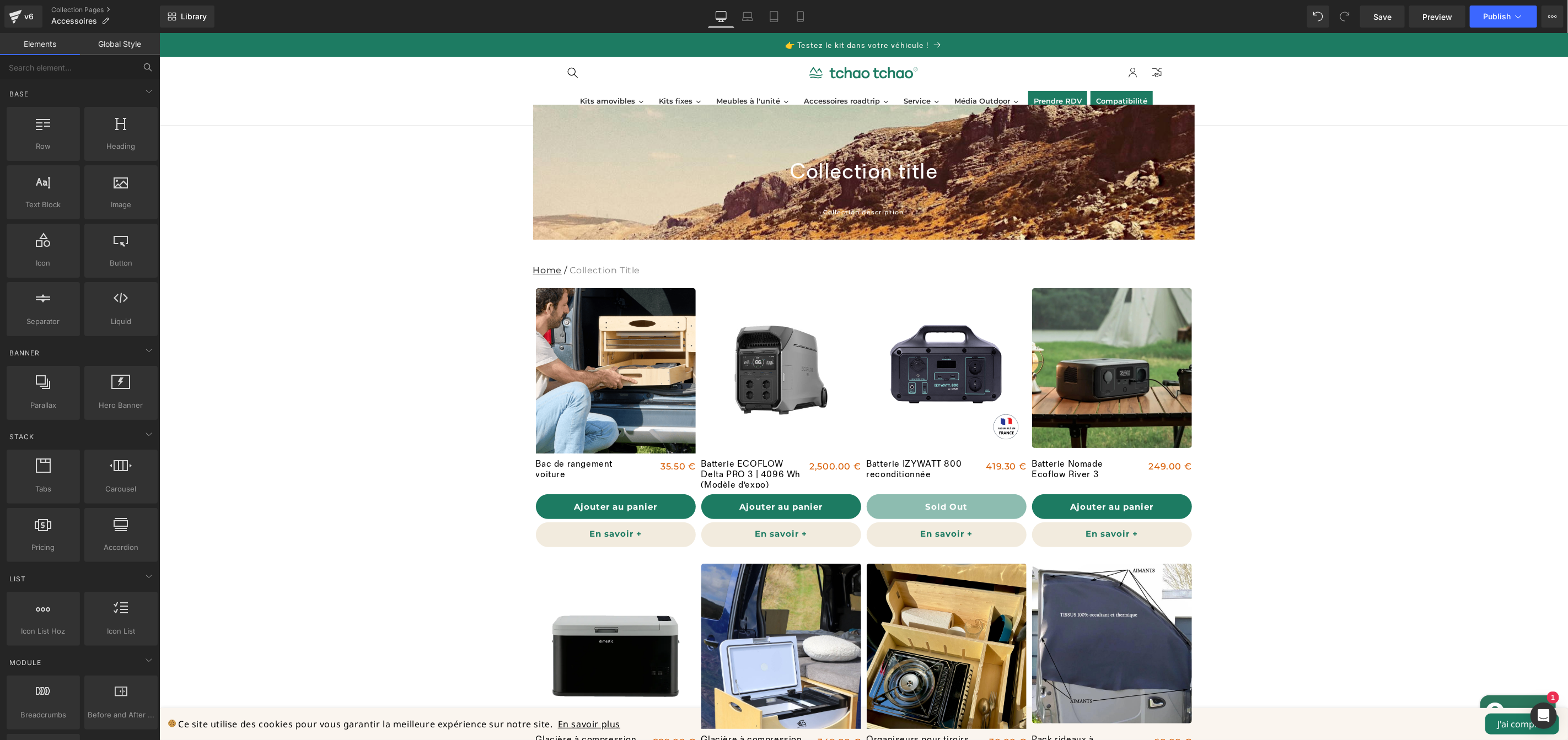
click at [131, 49] on link "Global Style" at bounding box center [119, 43] width 80 height 22
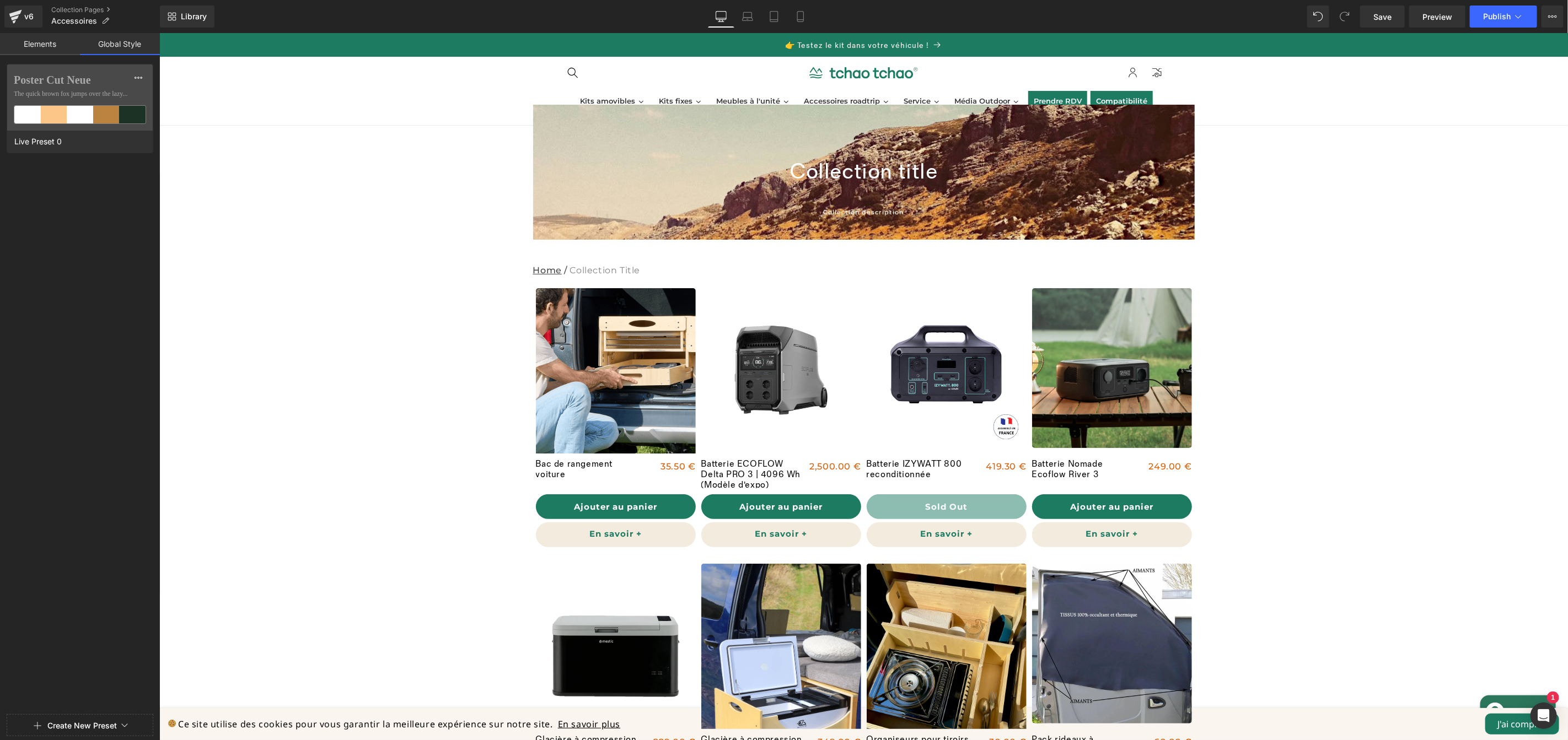
click at [42, 49] on link "Elements" at bounding box center [39, 43] width 80 height 22
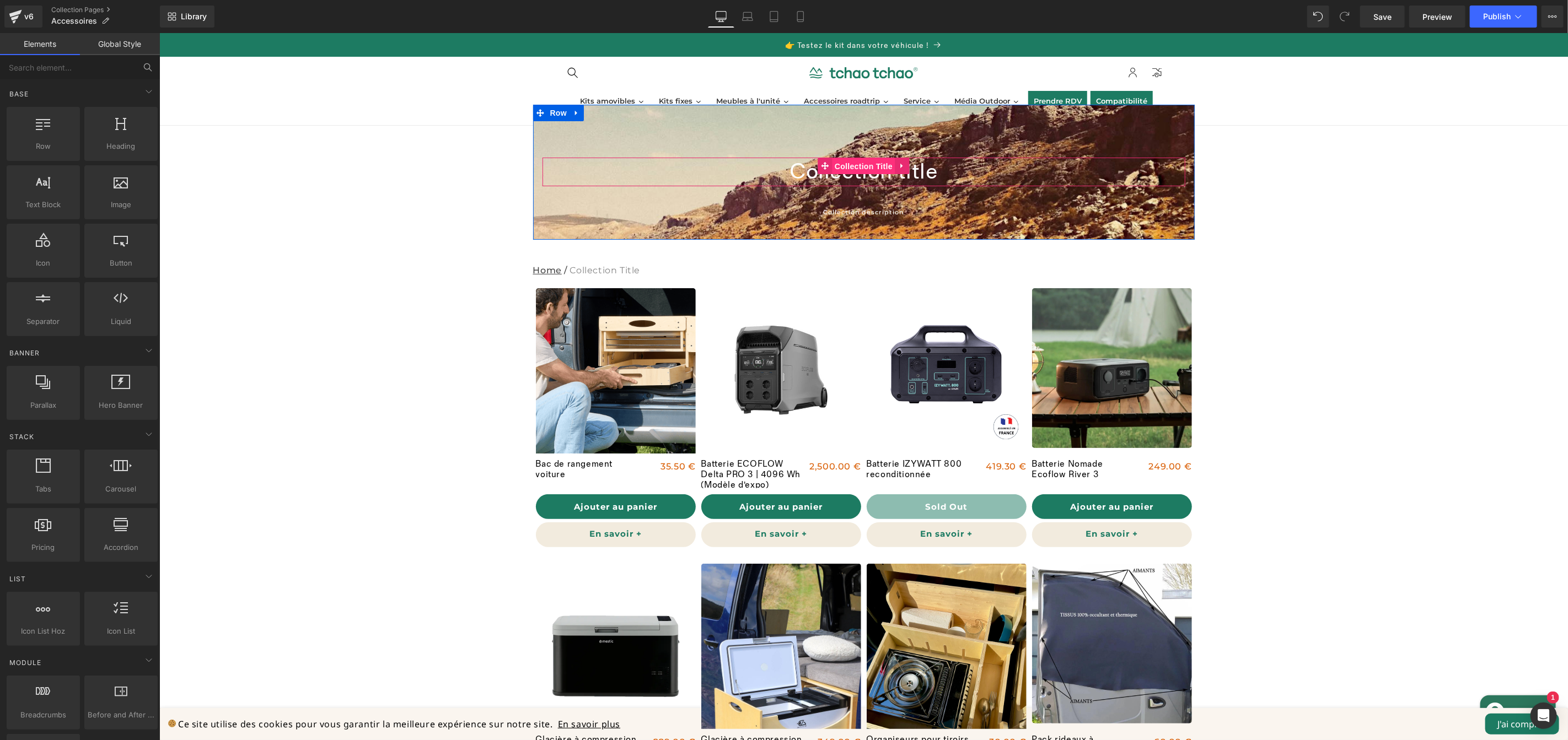
click at [866, 168] on link "Collection Title" at bounding box center [855, 165] width 78 height 17
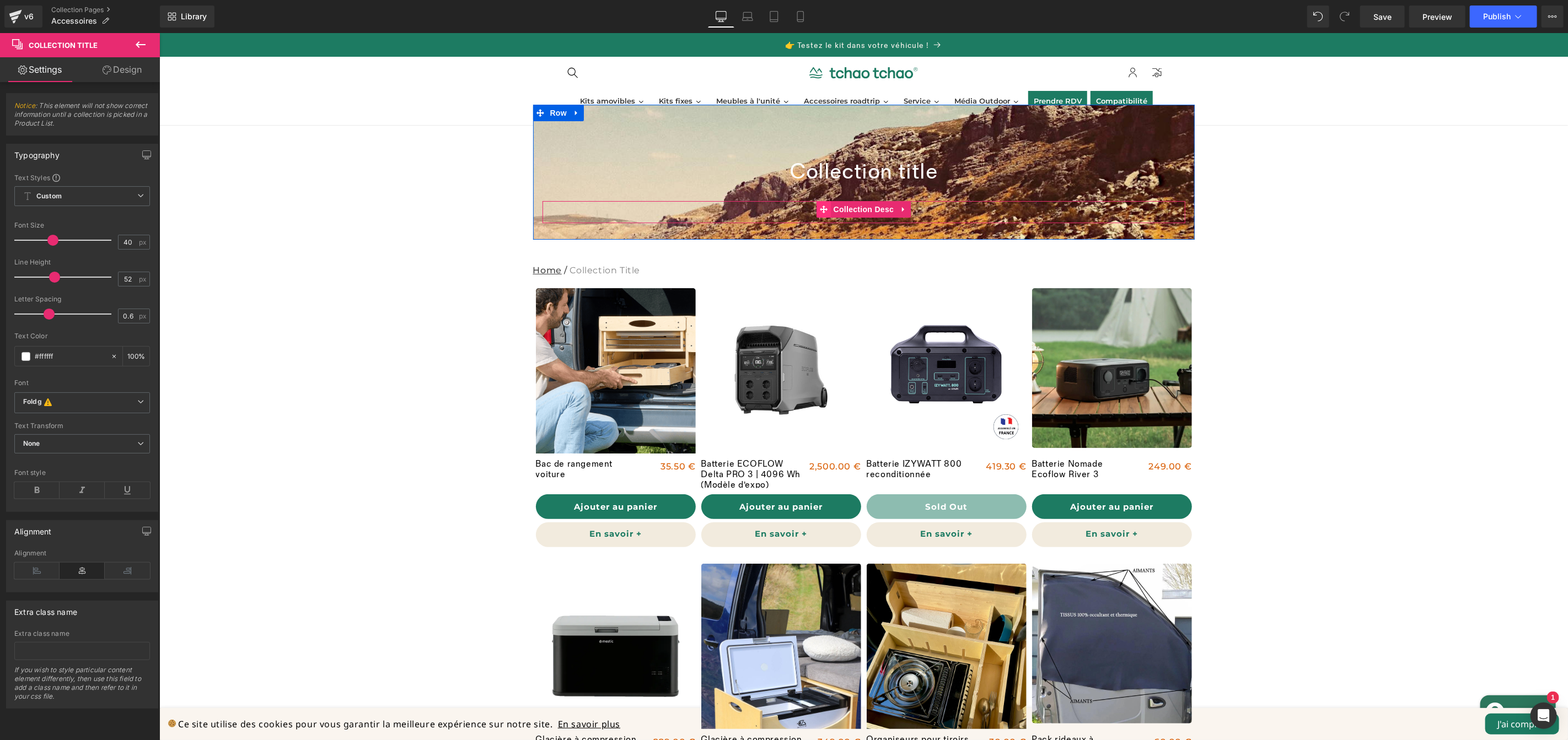
click at [866, 207] on link "Collection Desc" at bounding box center [856, 209] width 81 height 17
click at [118, 75] on link "Design" at bounding box center [121, 70] width 80 height 24
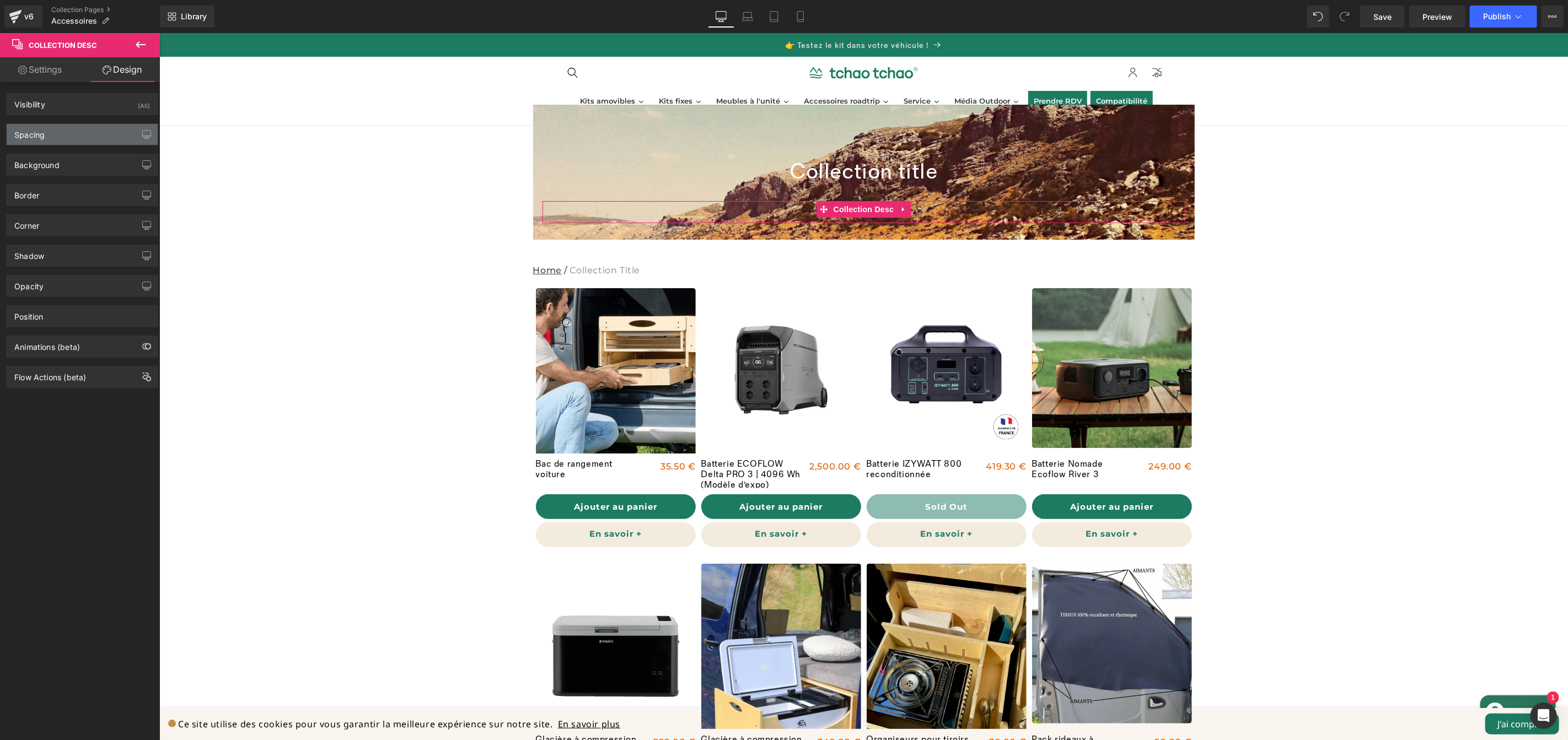
type input "0"
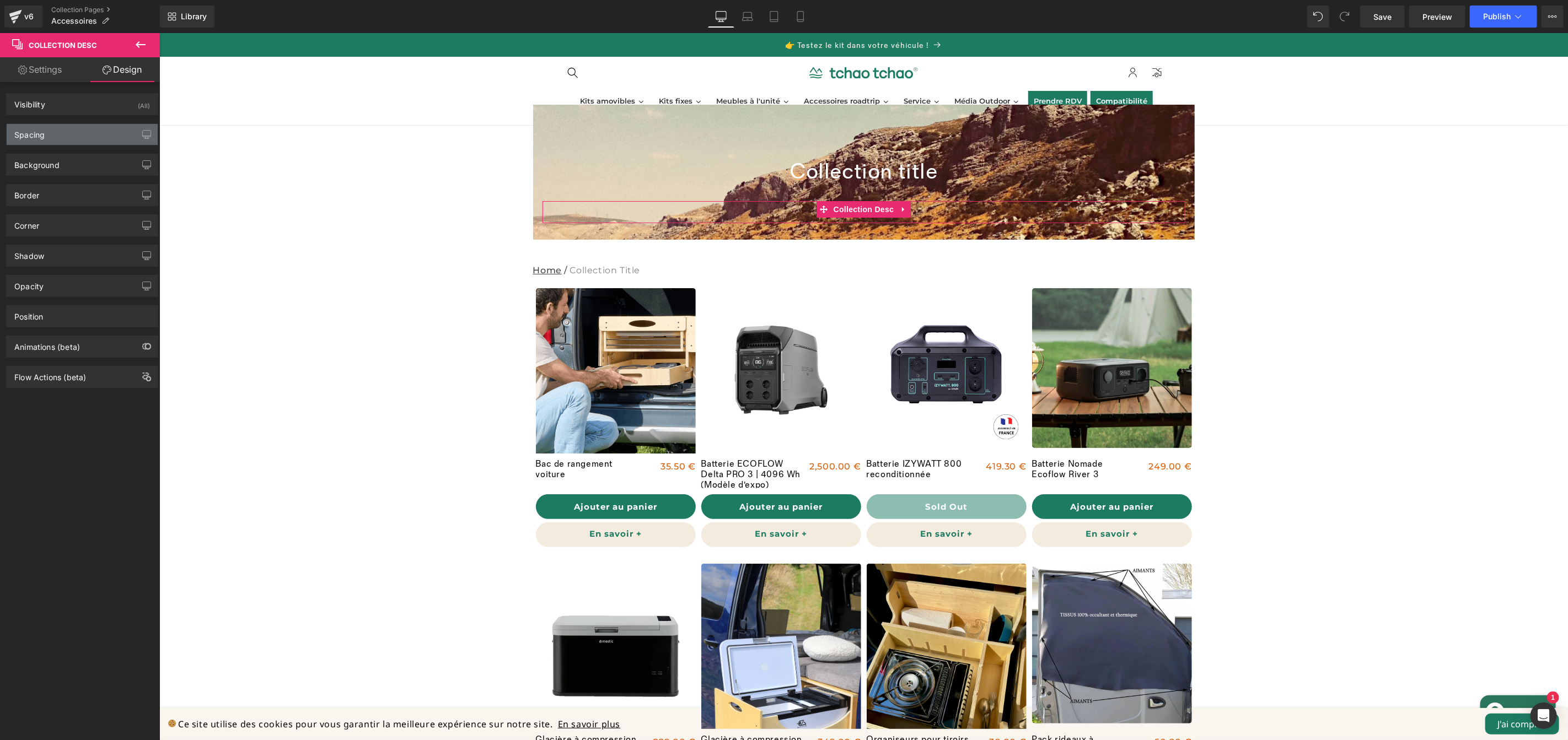
type input "0"
click at [59, 137] on div "Spacing" at bounding box center [82, 134] width 151 height 21
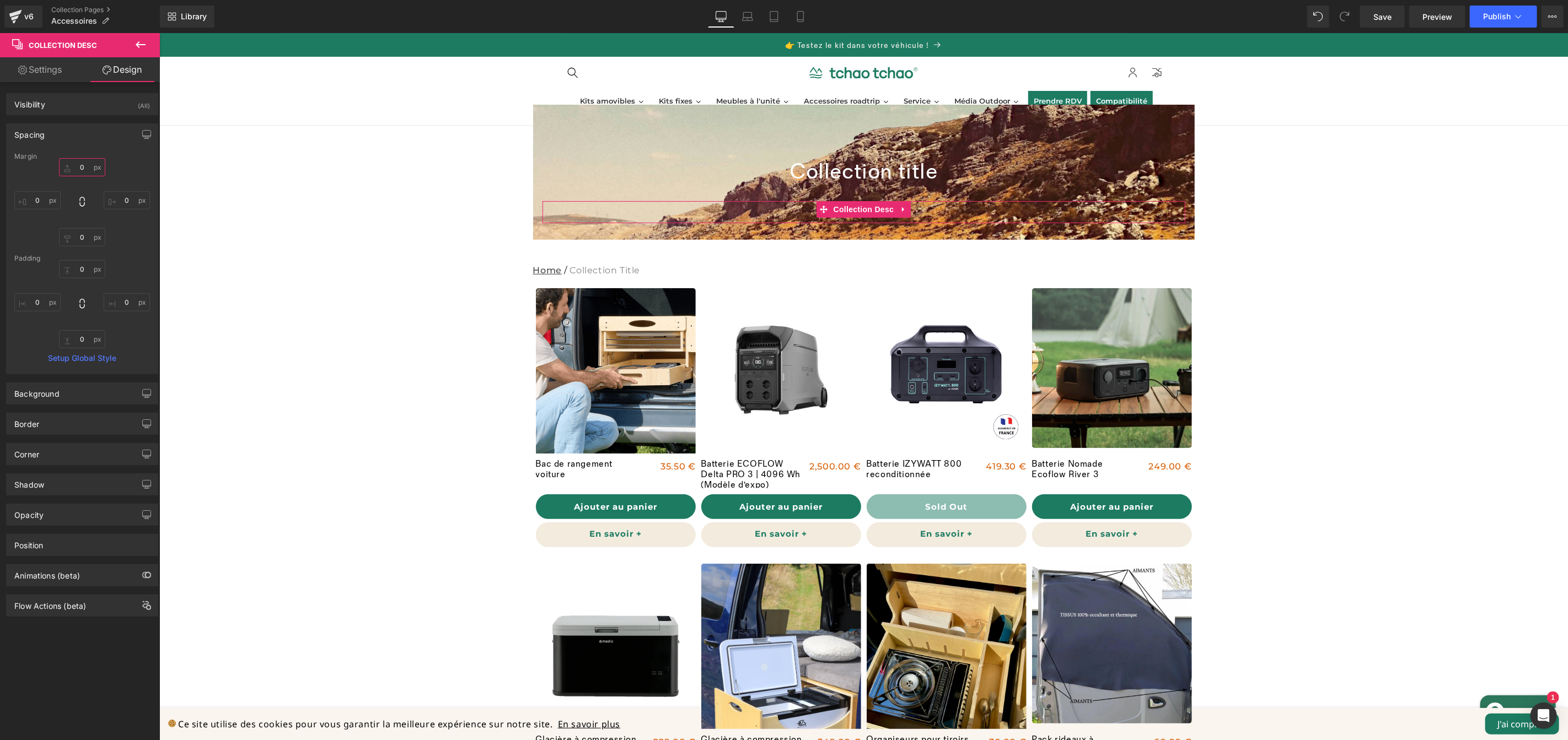
click at [84, 161] on input "0" at bounding box center [82, 166] width 46 height 18
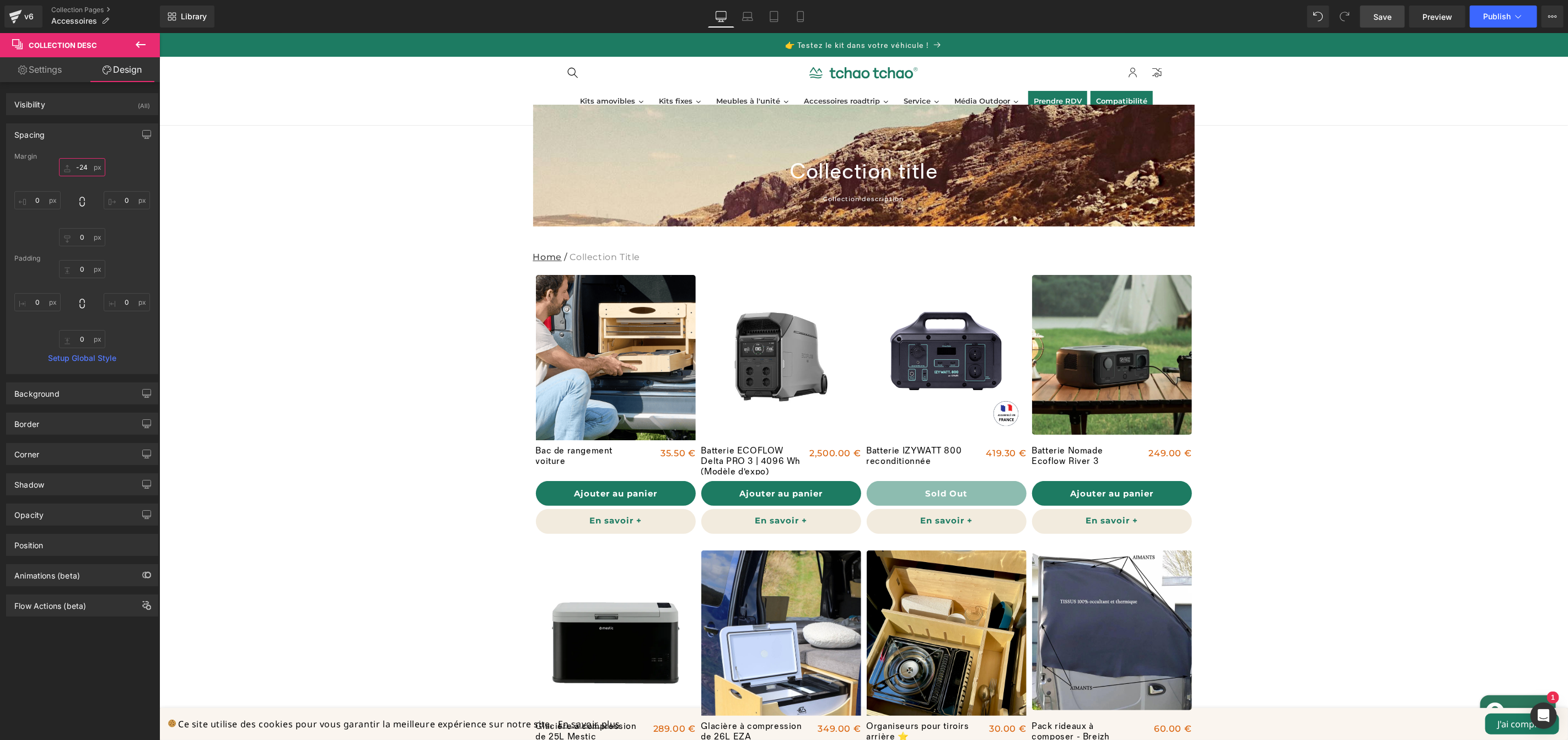
type input "-24"
click at [1373, 16] on span "Save" at bounding box center [1382, 17] width 18 height 11
click at [1502, 20] on span "Publish" at bounding box center [1496, 16] width 27 height 8
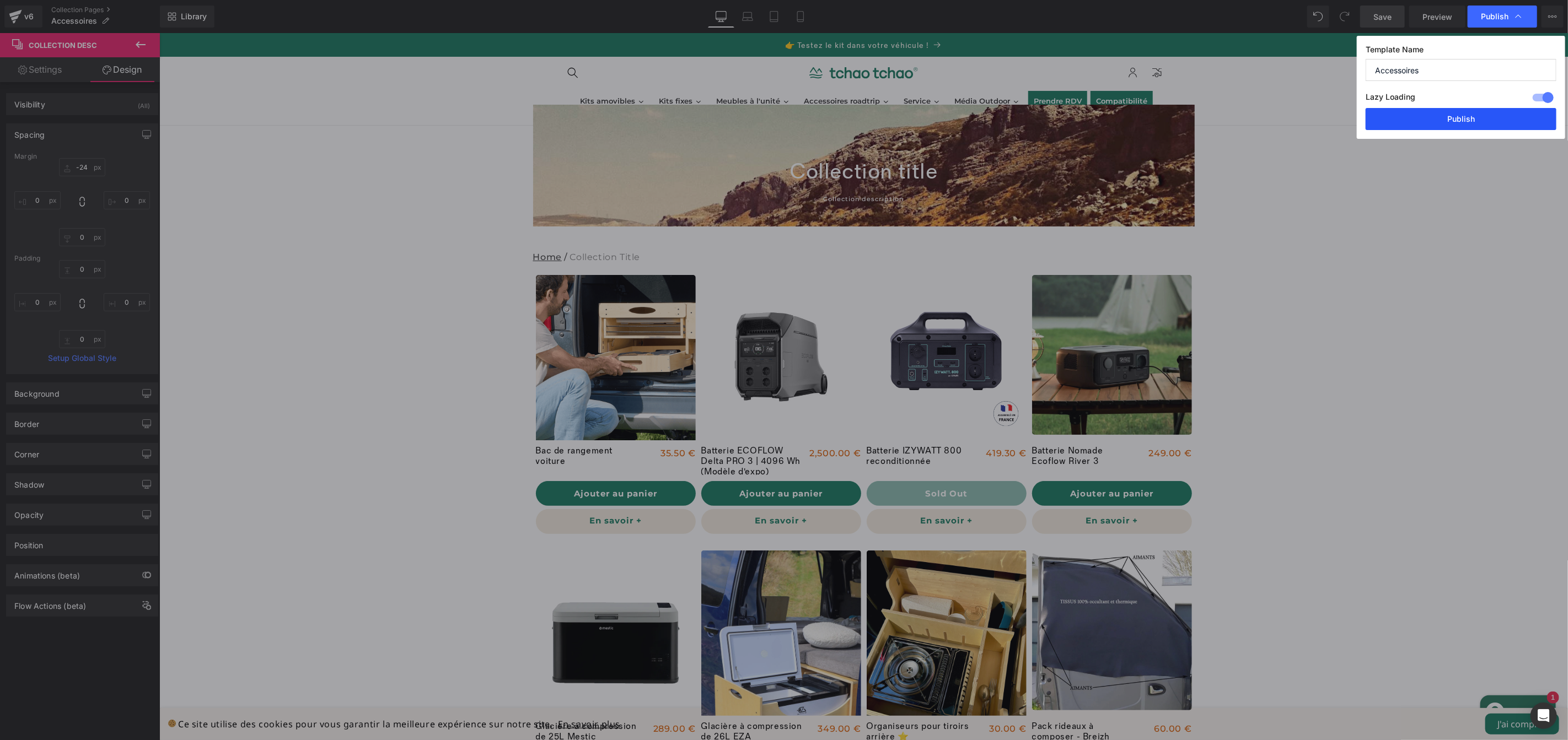
click at [1470, 125] on button "Publish" at bounding box center [1460, 118] width 191 height 22
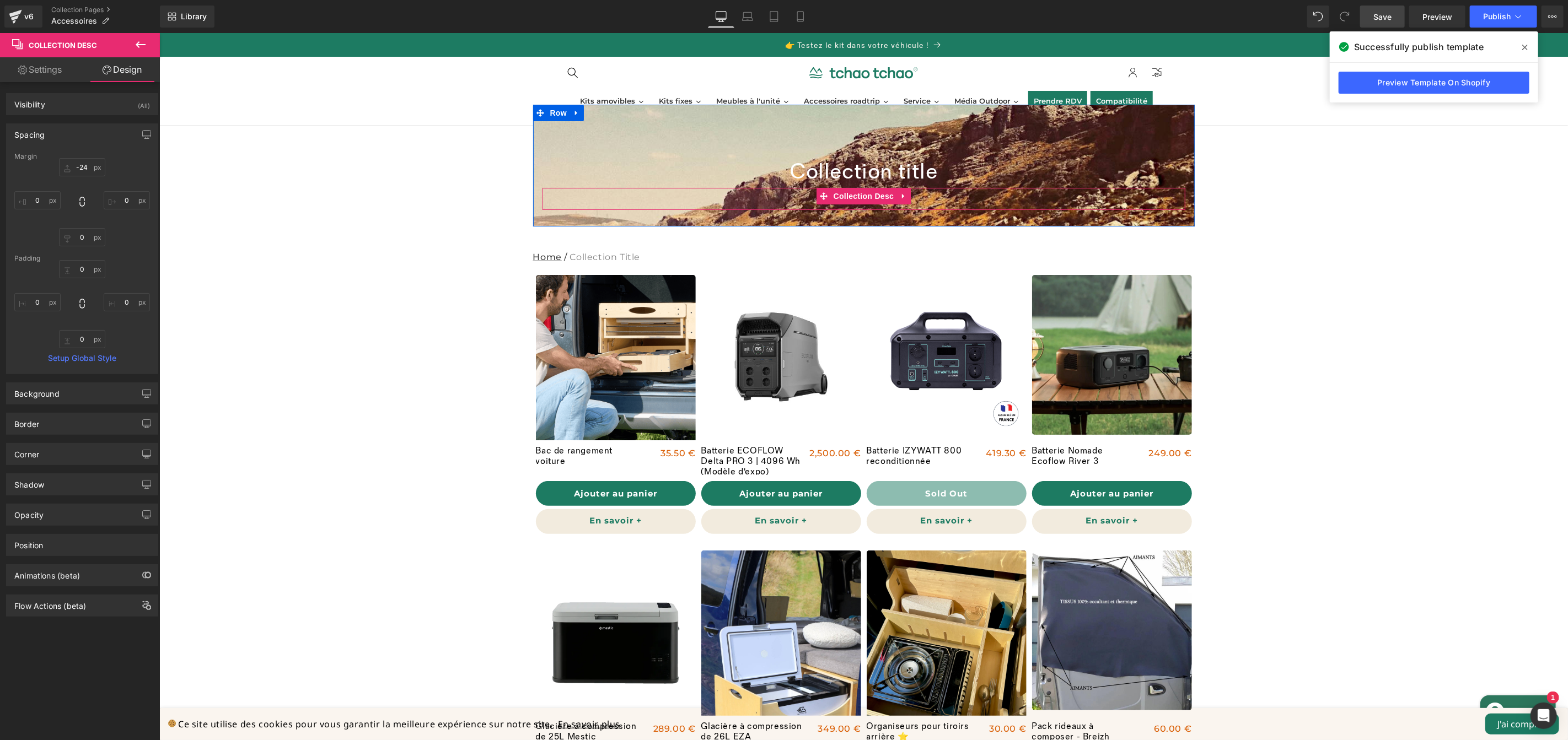
click at [918, 199] on div "Collection description" at bounding box center [863, 197] width 643 height 22
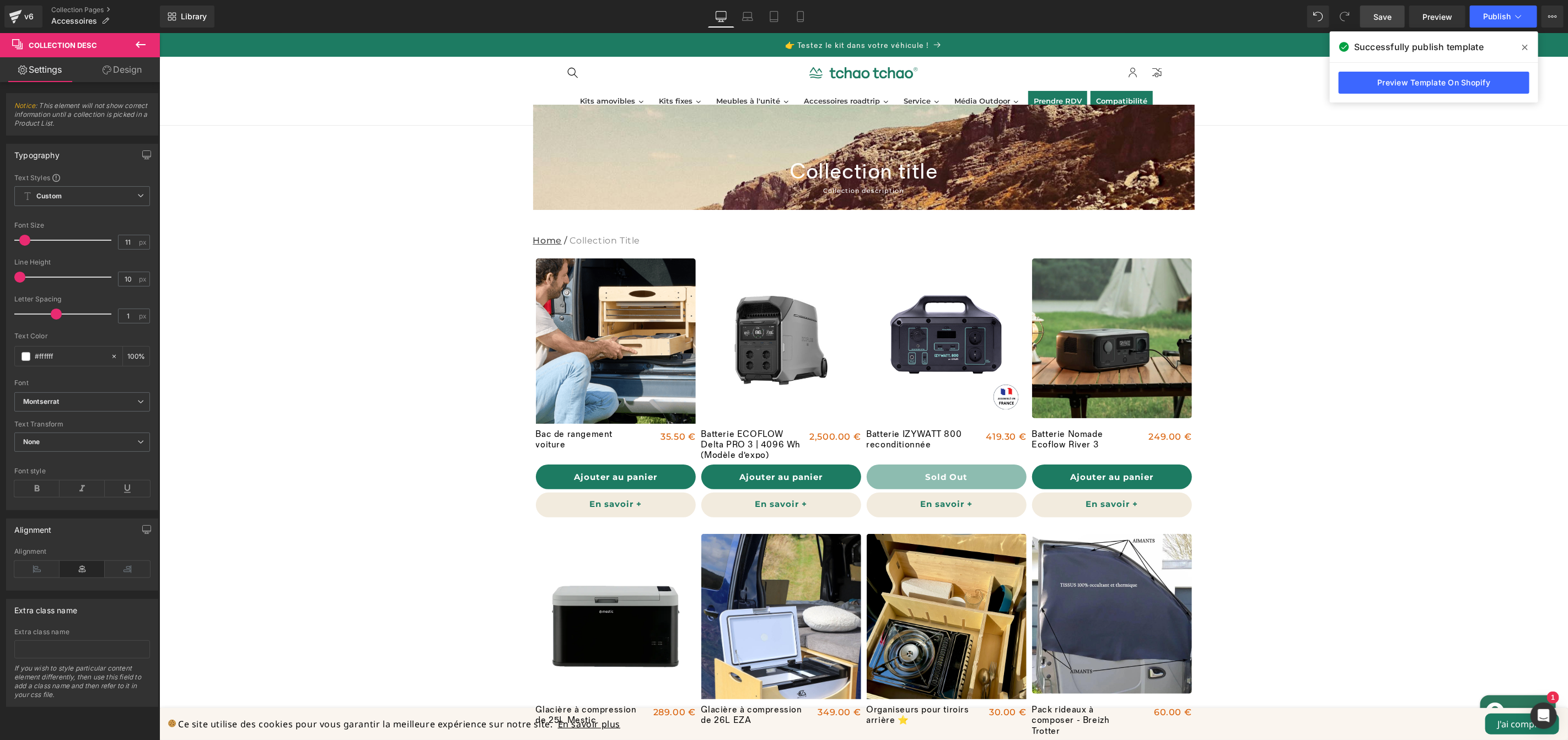
type input "11"
drag, startPoint x: 43, startPoint y: 278, endPoint x: 21, endPoint y: 280, distance: 22.1
click at [21, 280] on span at bounding box center [21, 277] width 11 height 11
click at [1501, 19] on span "Publish" at bounding box center [1496, 16] width 27 height 8
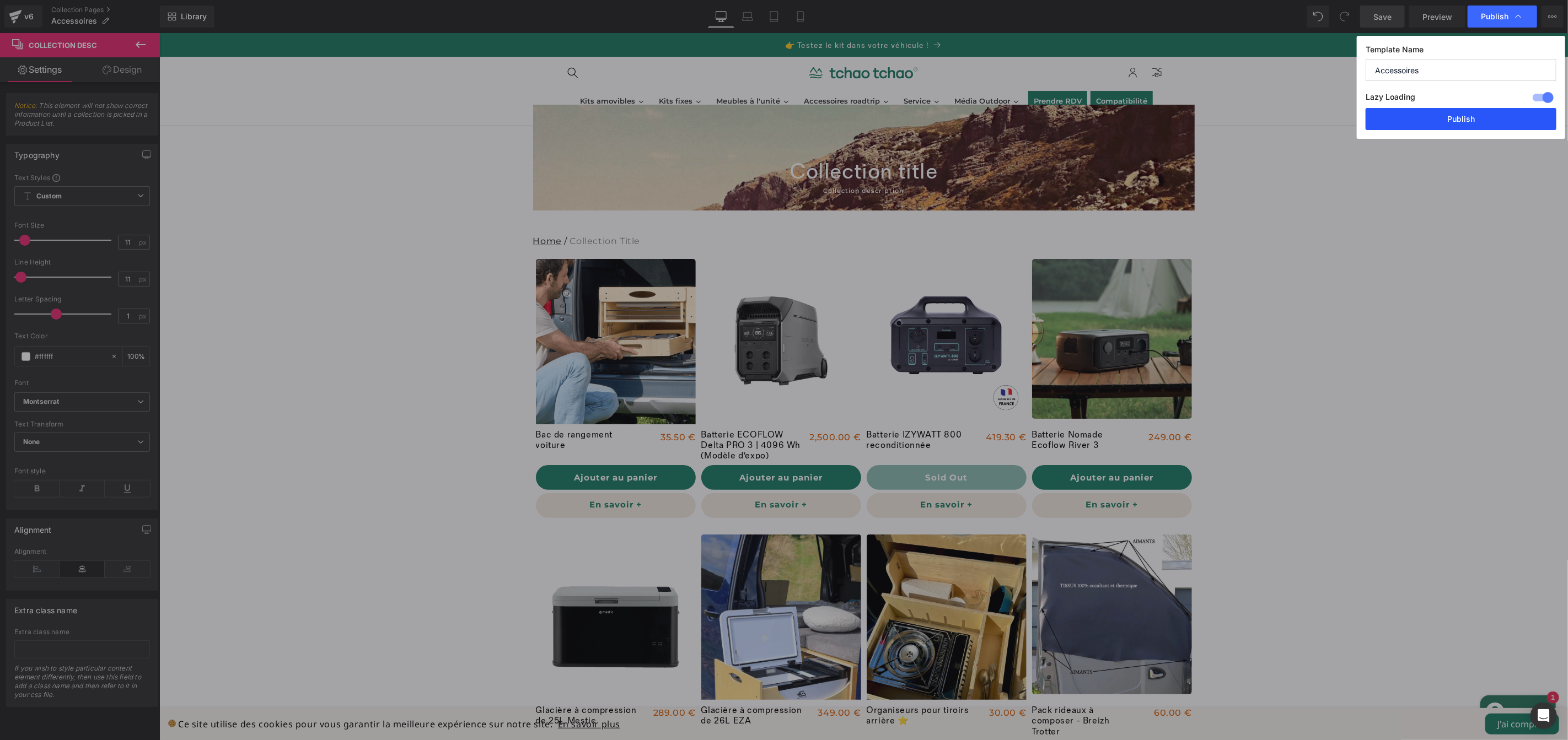
click at [1429, 119] on button "Publish" at bounding box center [1460, 118] width 191 height 22
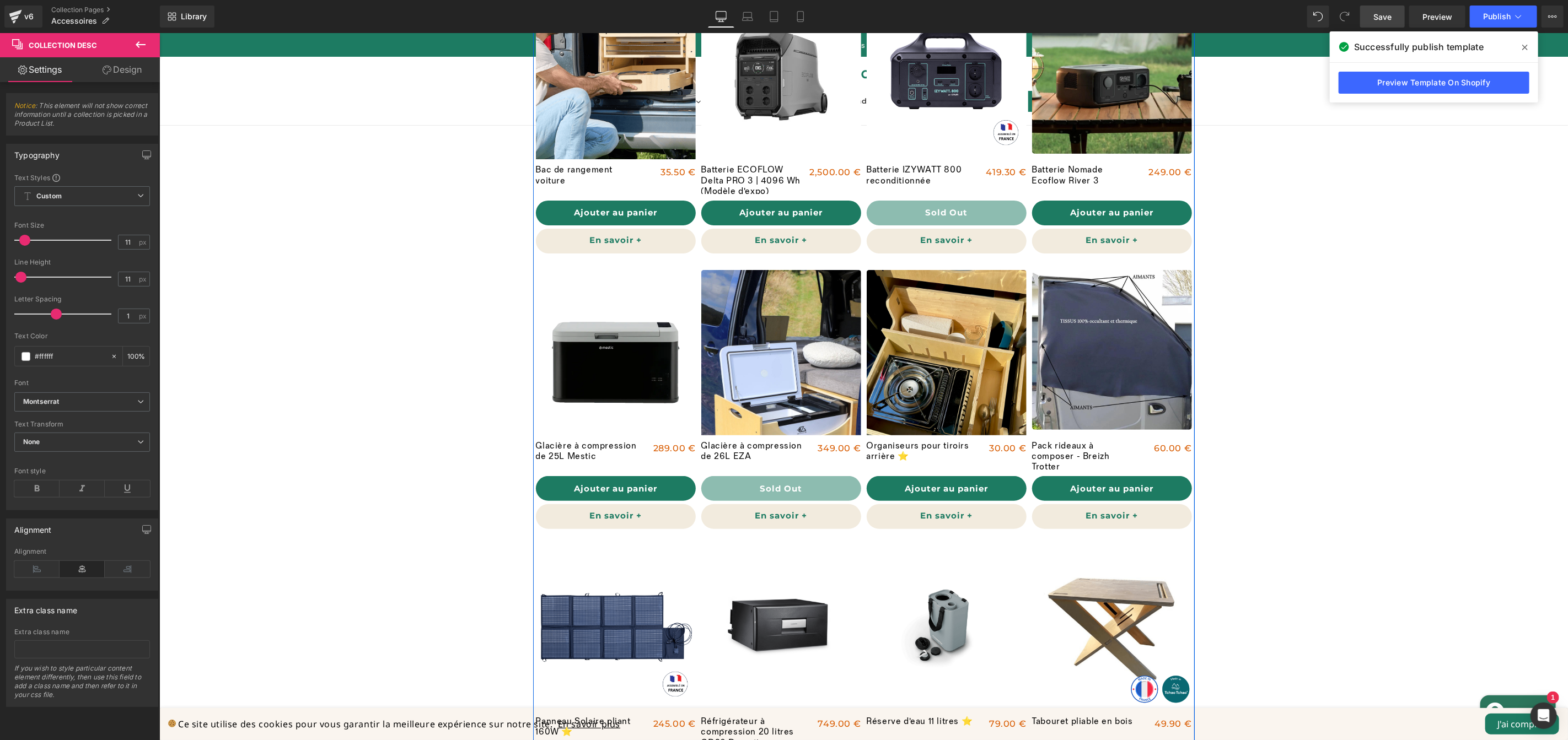
scroll to position [134, 0]
